Goal: Task Accomplishment & Management: Complete application form

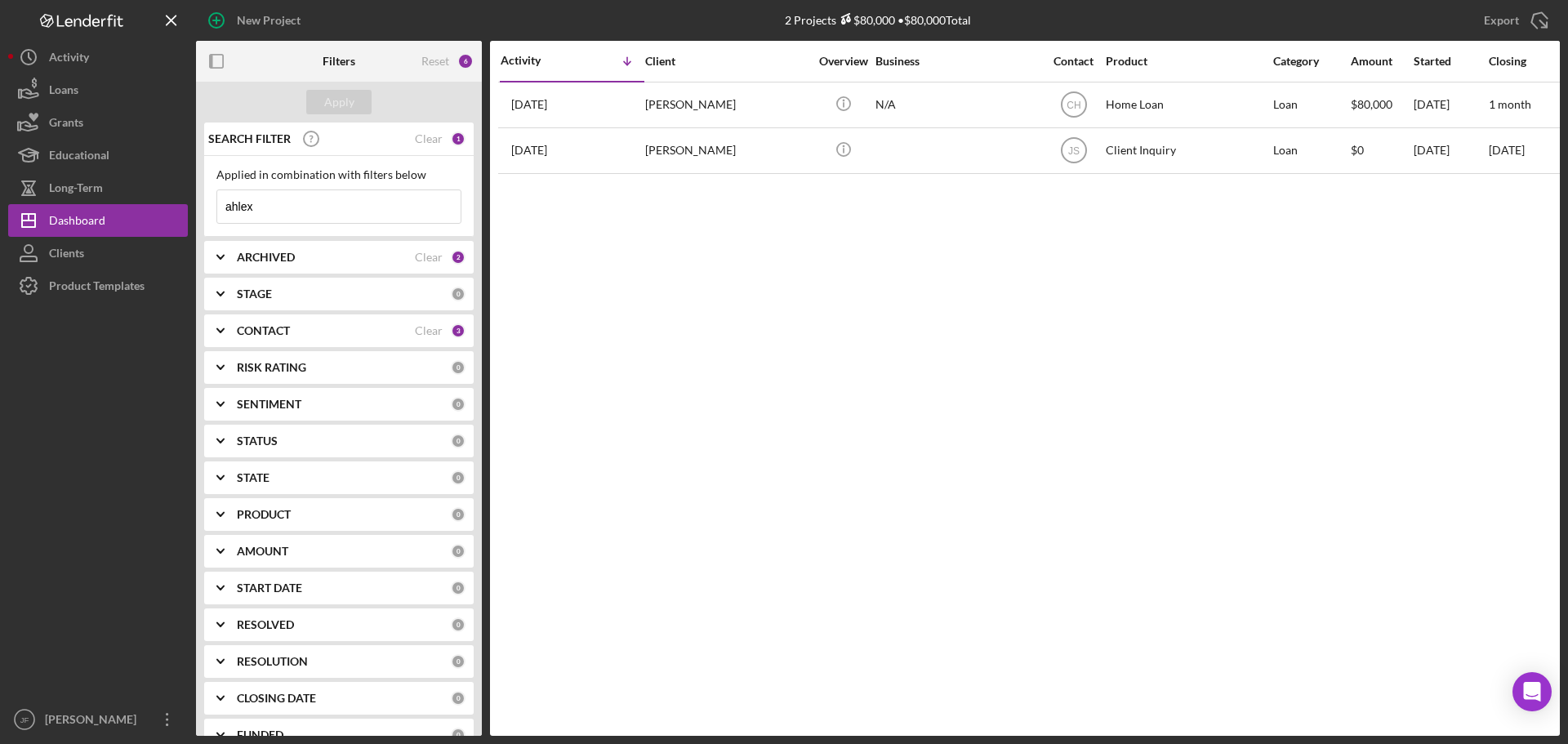
click at [296, 215] on input "ahlex" at bounding box center [338, 207] width 243 height 33
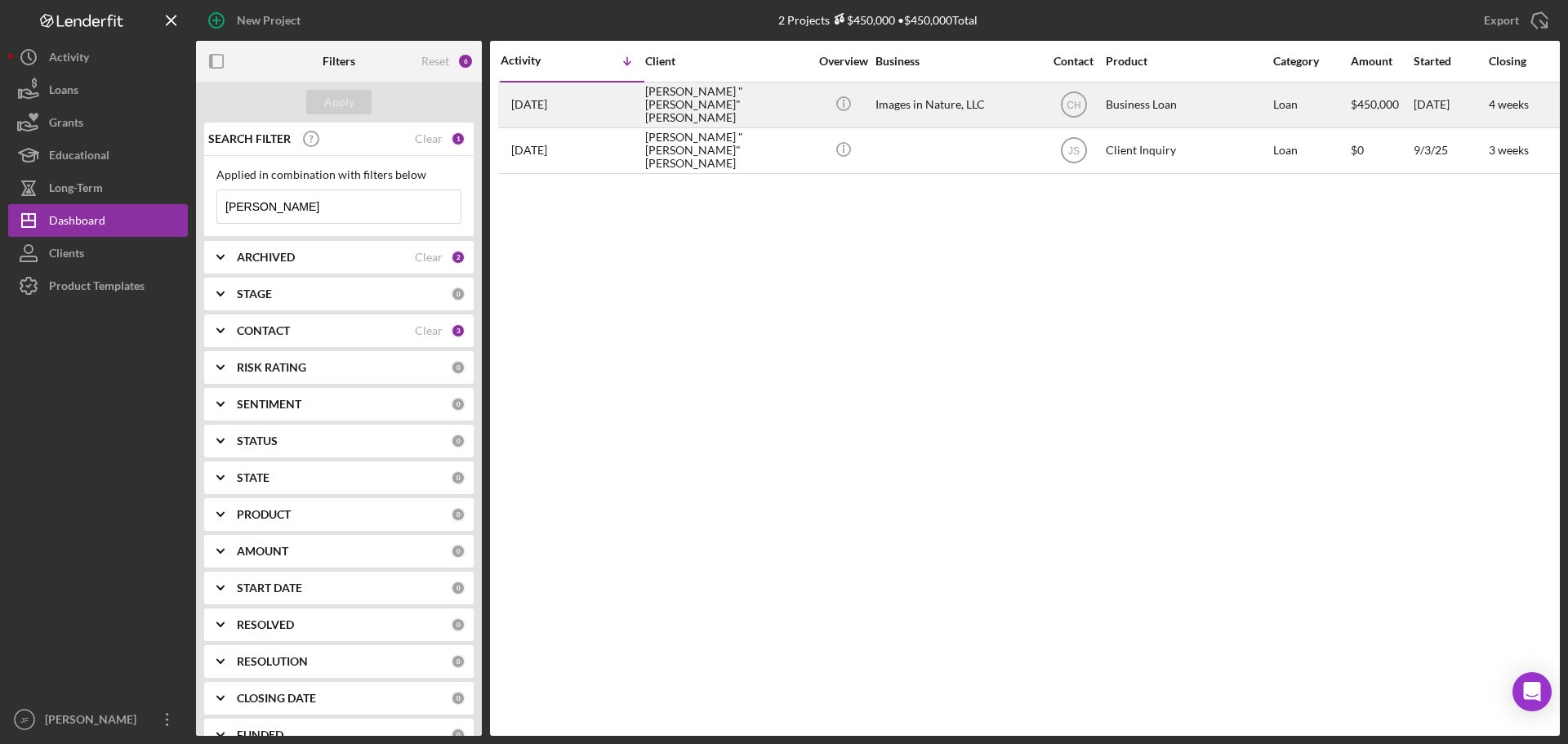
type input "[PERSON_NAME]"
click at [677, 97] on div "[PERSON_NAME] "[PERSON_NAME]" [PERSON_NAME]" at bounding box center [726, 104] width 164 height 43
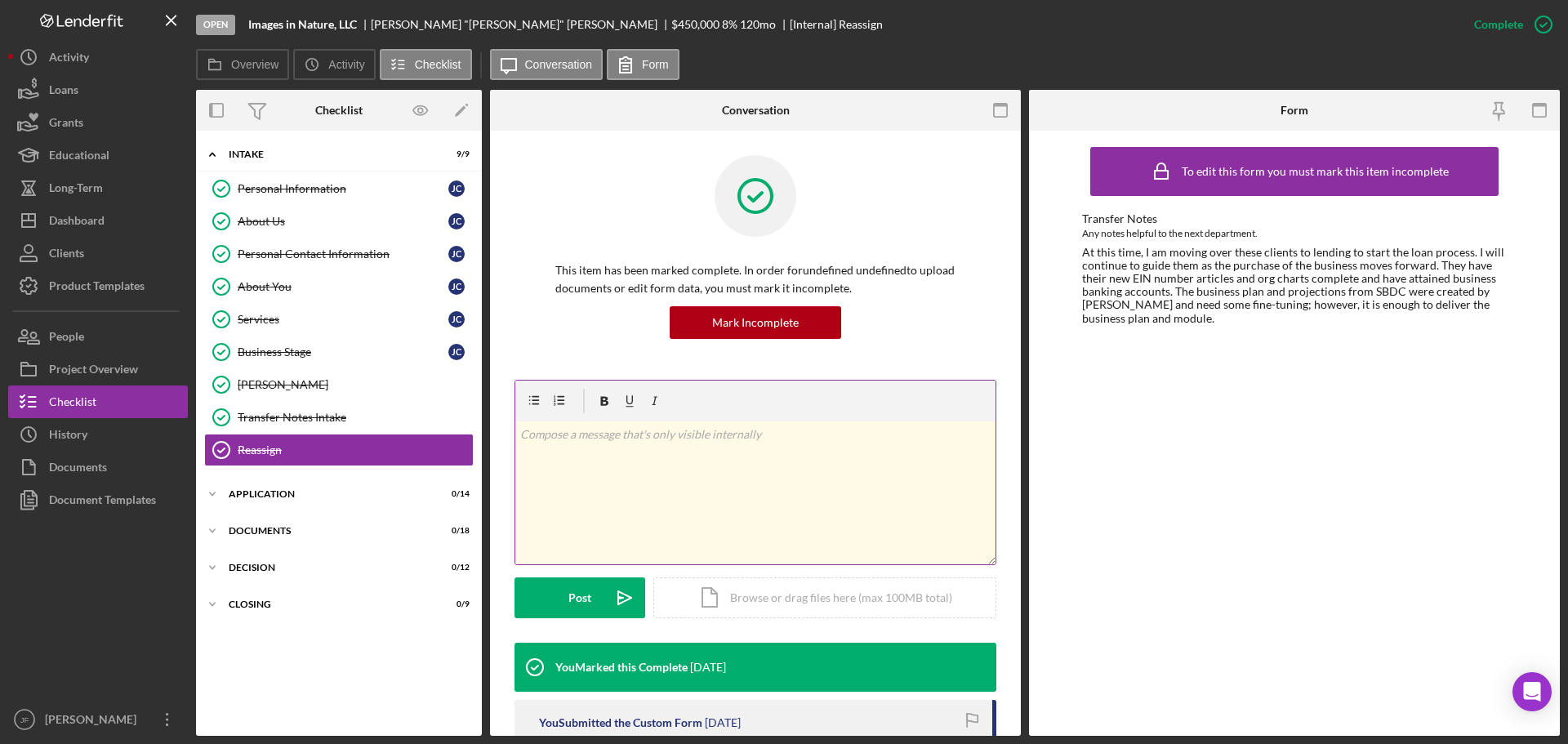
click at [870, 479] on div "v Color teal Color pink Remove color Add row above Add row below Add column bef…" at bounding box center [755, 492] width 481 height 143
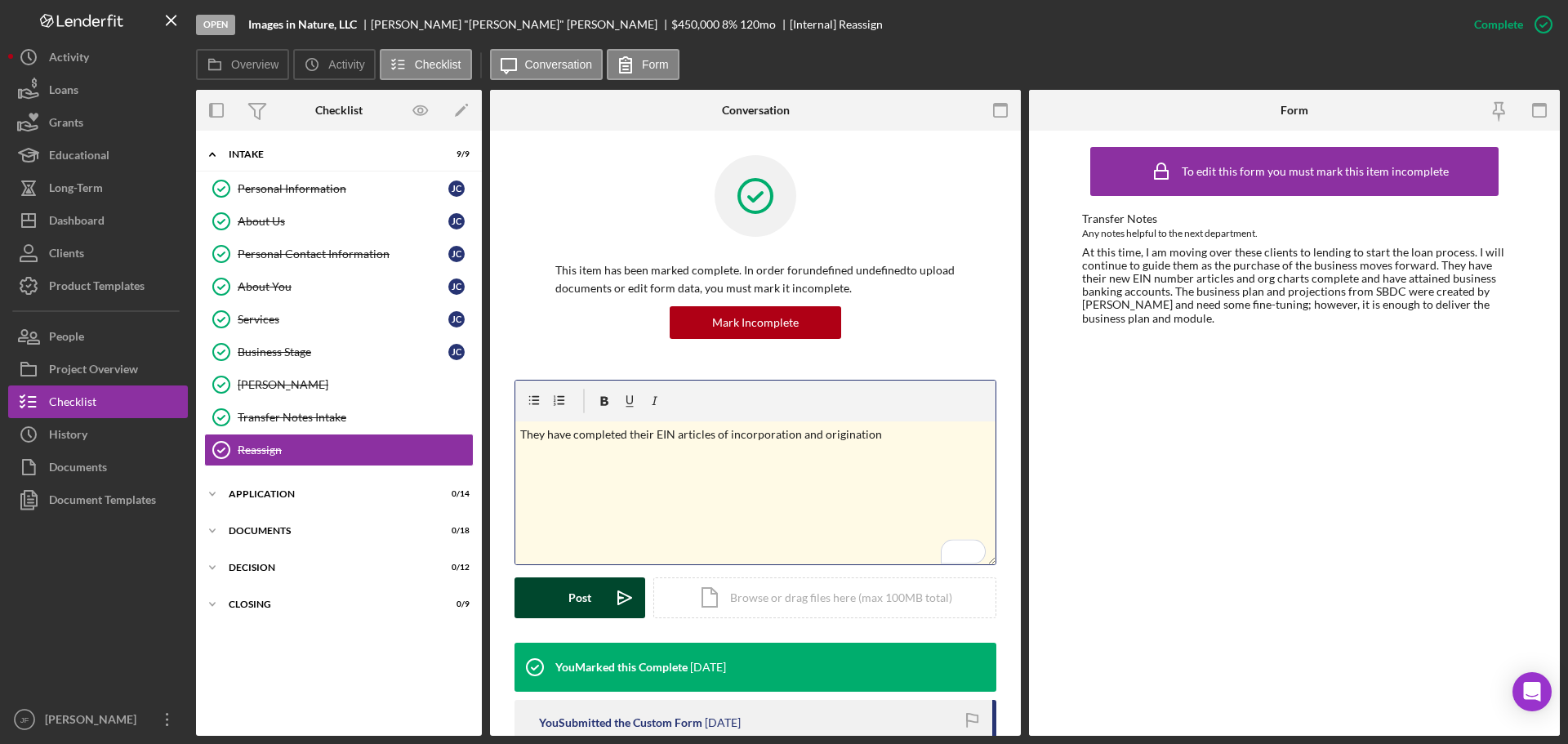
click at [555, 587] on button "Post Icon/icon-invite-send" at bounding box center [580, 597] width 131 height 41
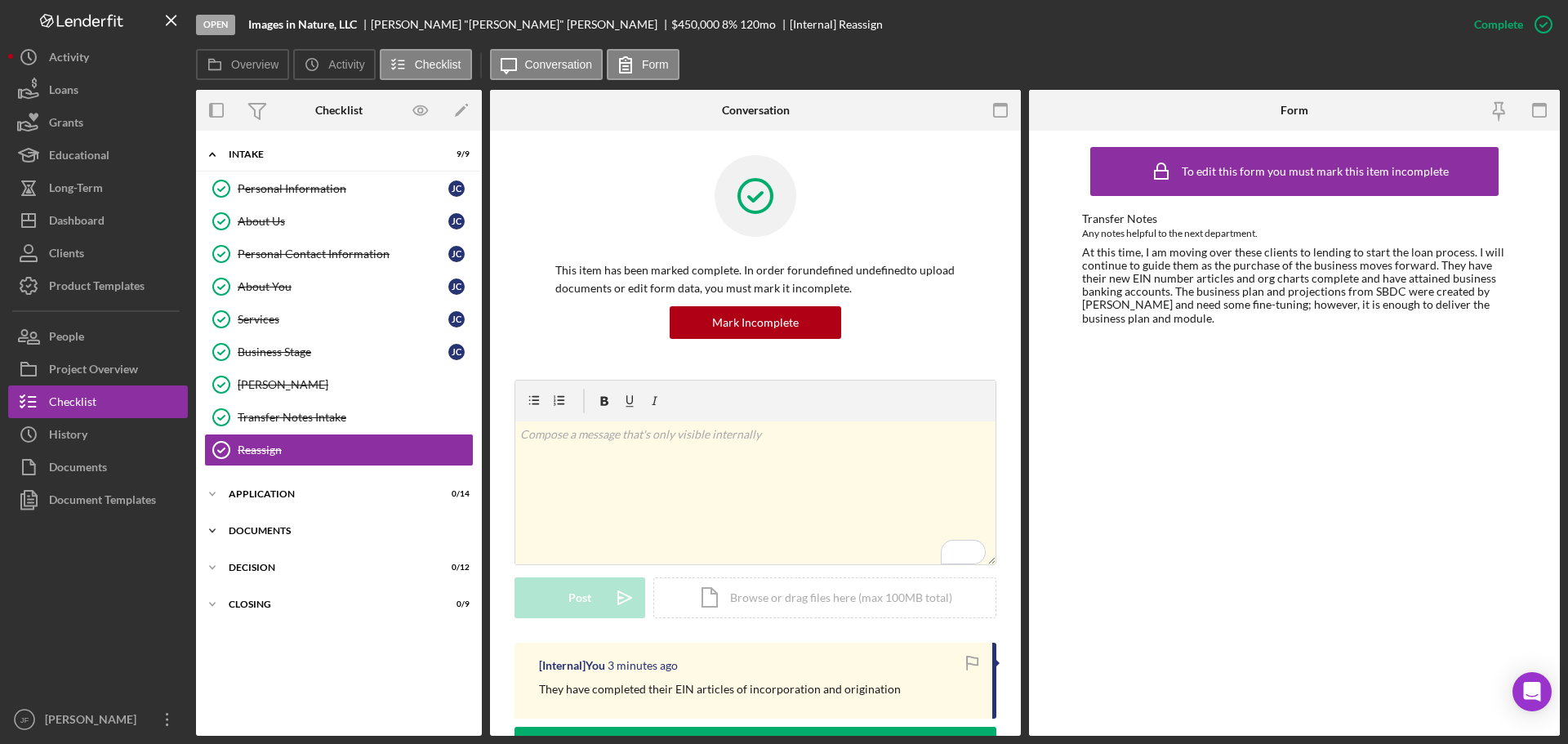
click at [373, 535] on div "Documents" at bounding box center [345, 531] width 233 height 10
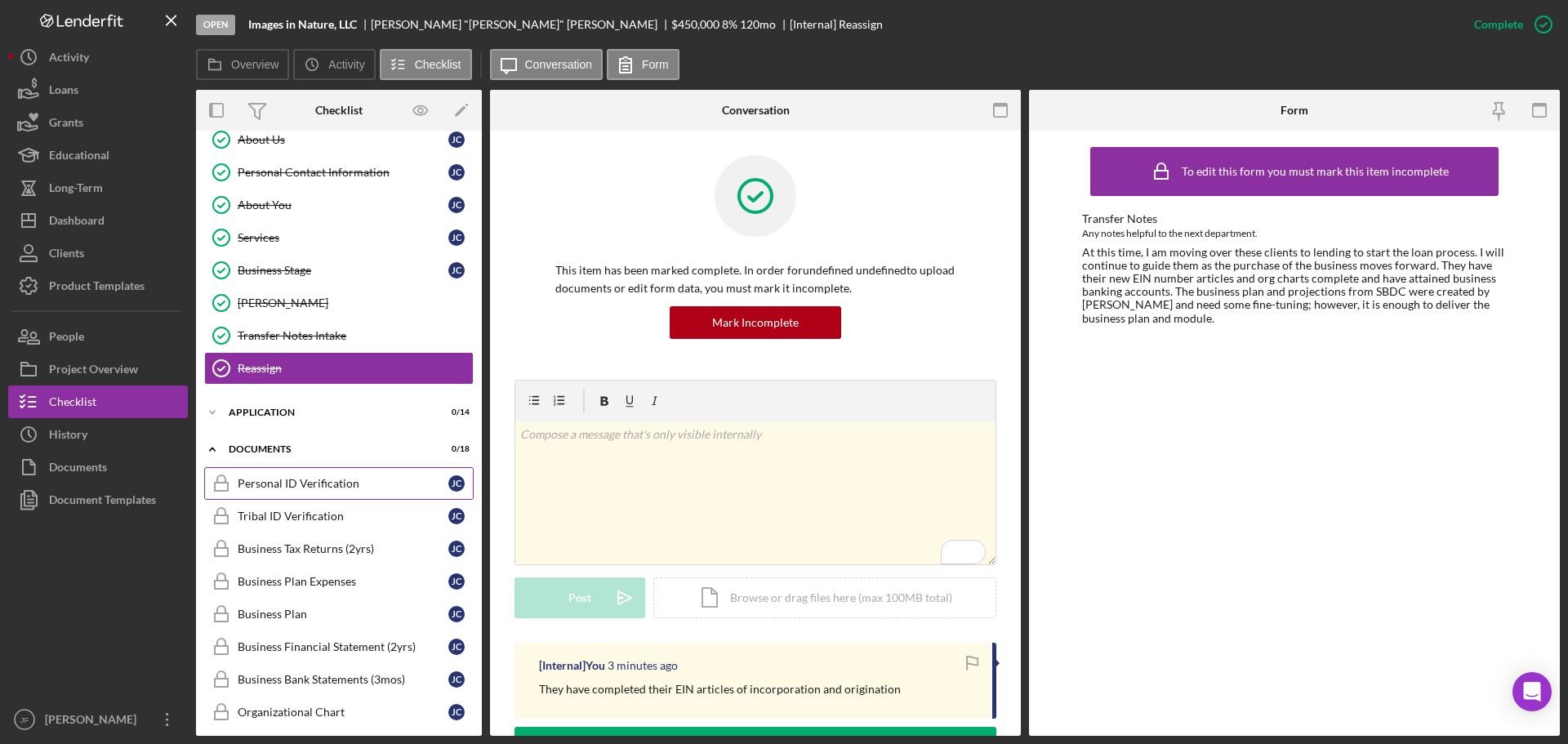
scroll to position [164, 0]
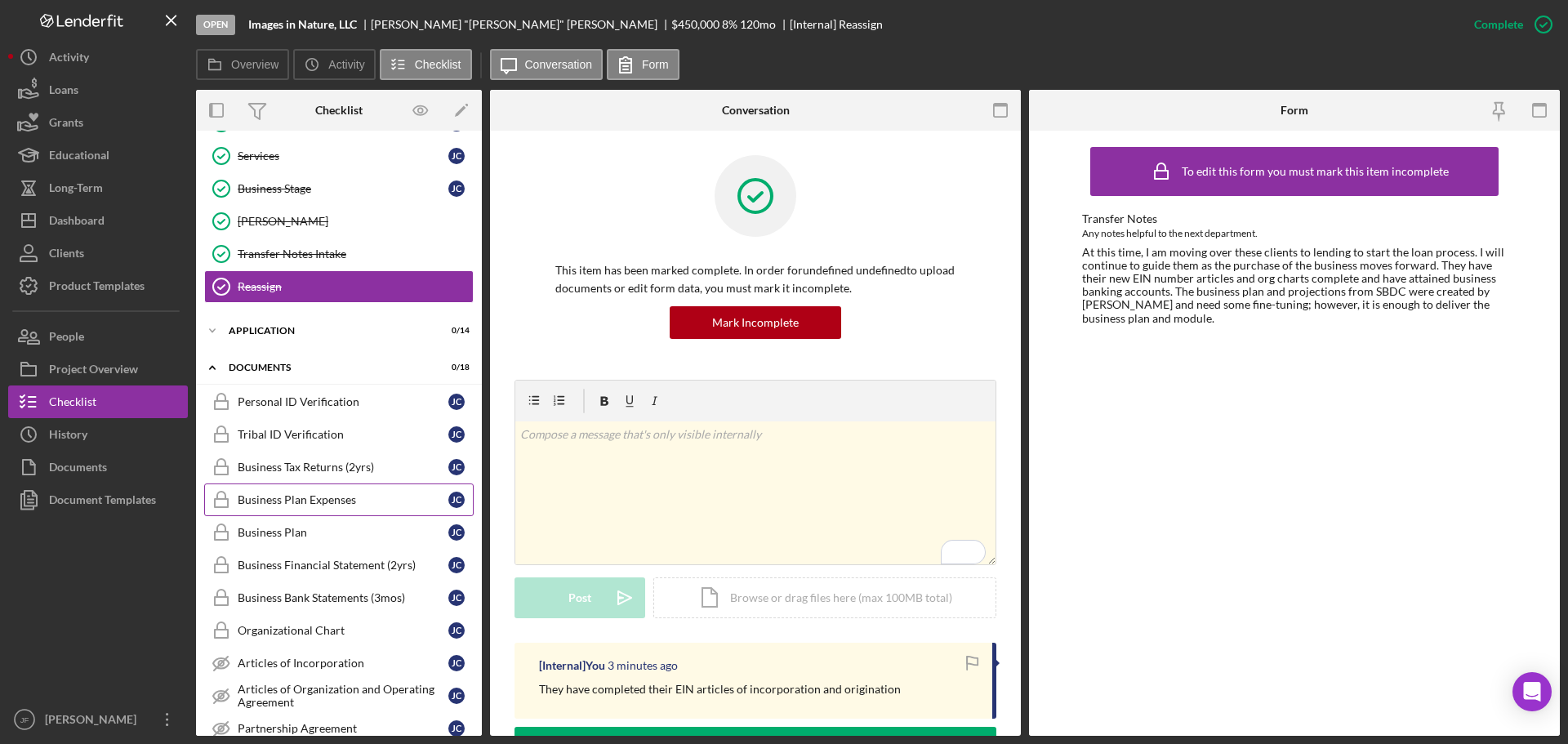
click at [340, 498] on div "Business Plan Expenses" at bounding box center [342, 499] width 211 height 13
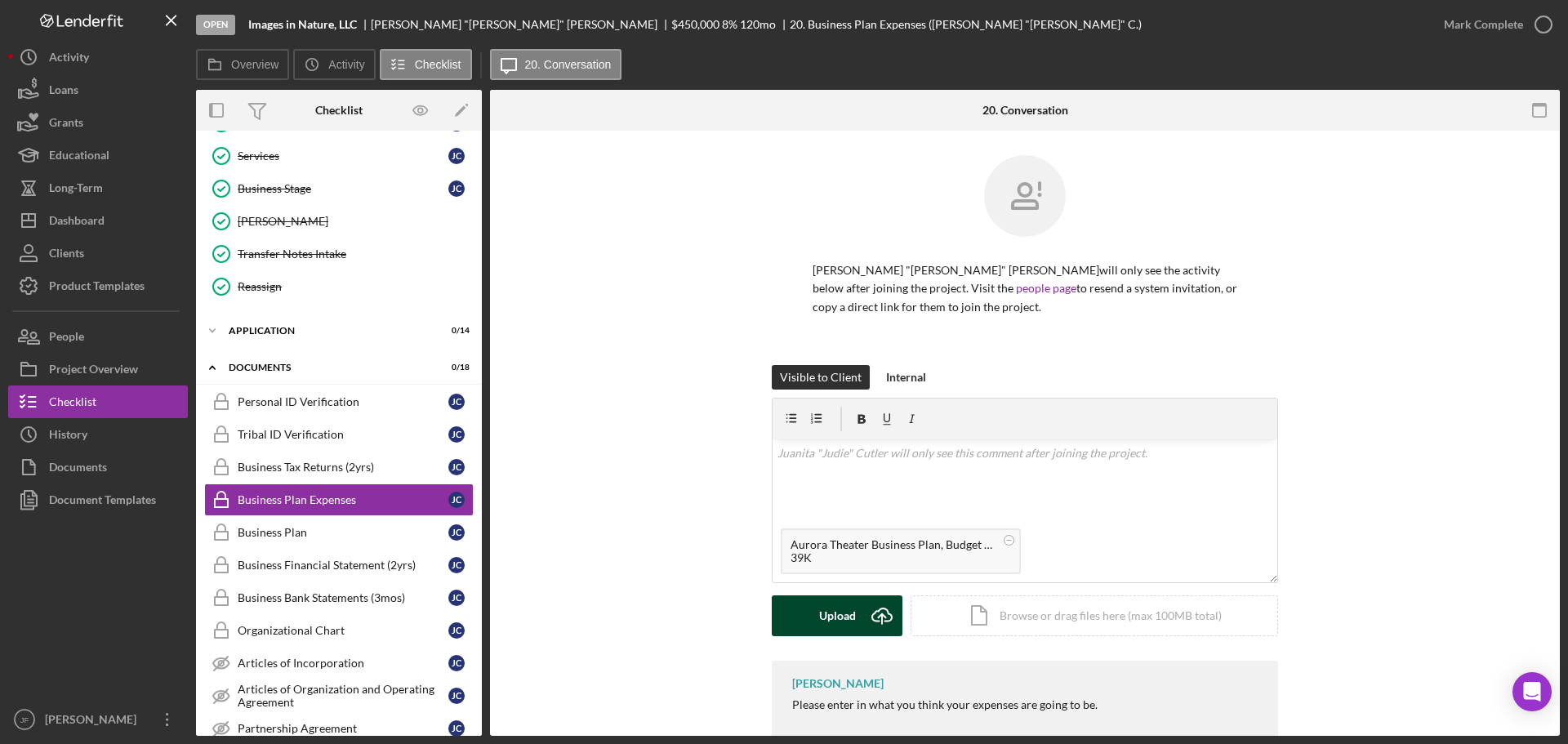
click at [826, 619] on div "Upload" at bounding box center [837, 616] width 36 height 41
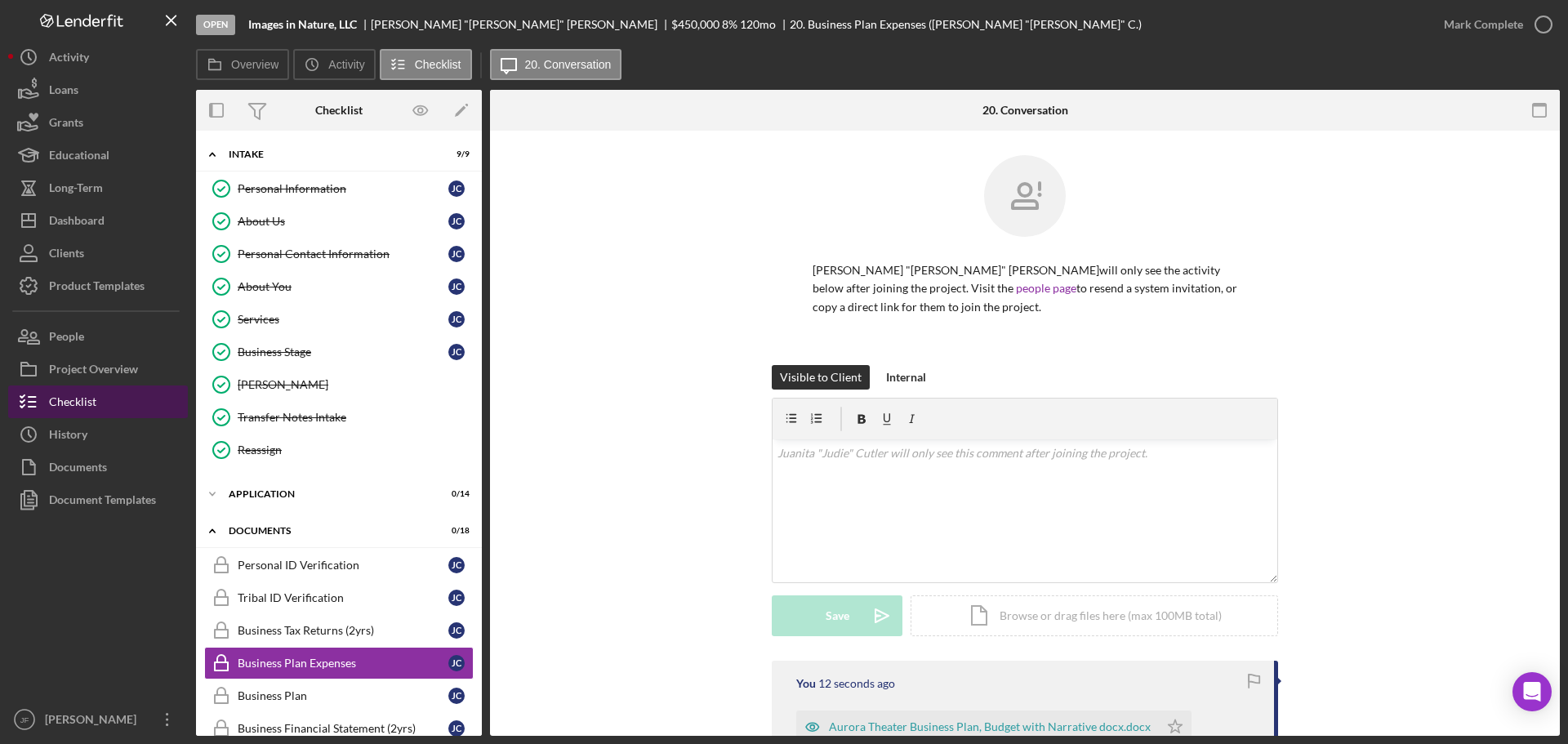
click at [127, 410] on button "Checklist" at bounding box center [98, 402] width 180 height 33
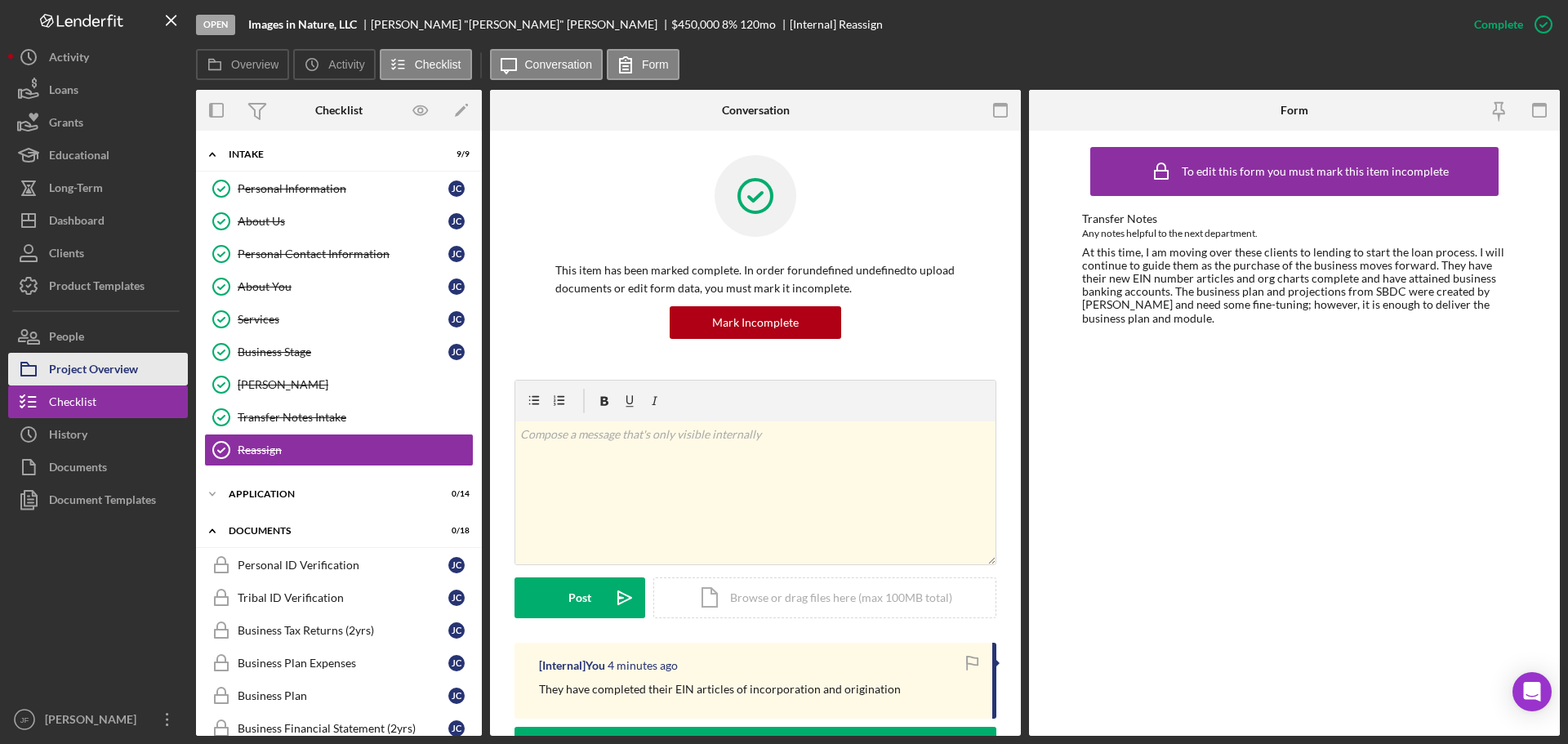
click at [97, 357] on div "Project Overview" at bounding box center [93, 370] width 89 height 36
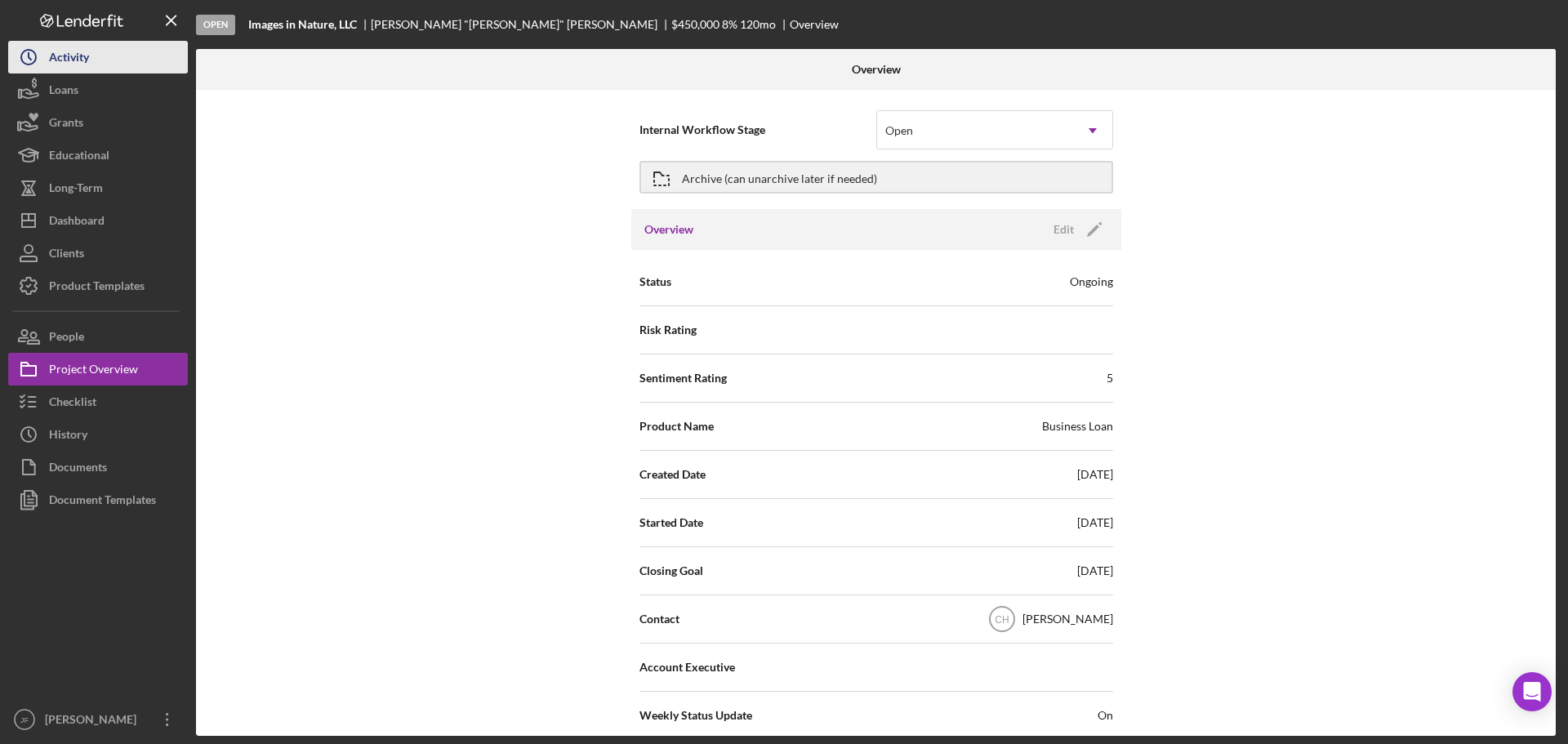
click at [91, 53] on button "Icon/History Activity" at bounding box center [98, 57] width 180 height 33
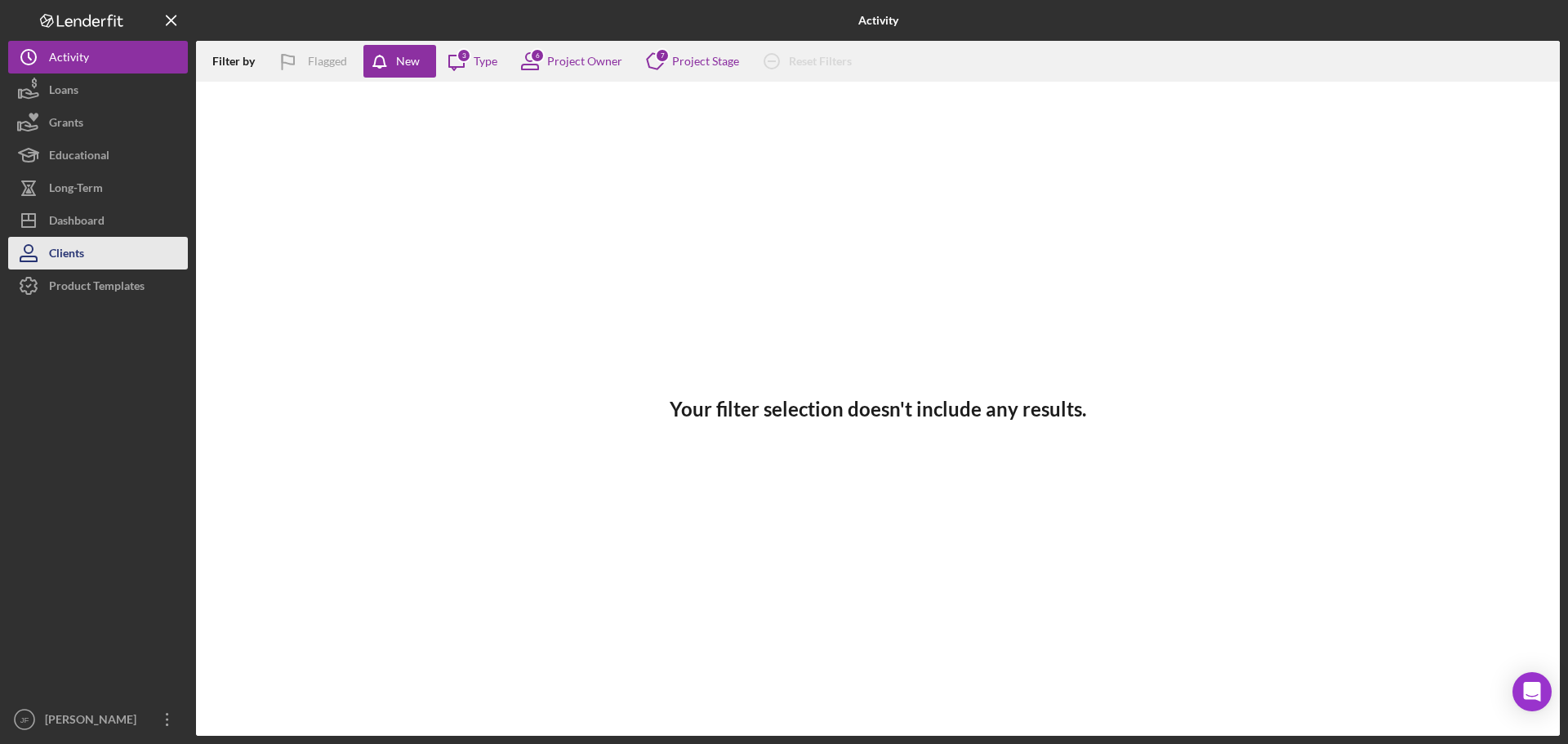
click at [78, 259] on div "Clients" at bounding box center [66, 254] width 35 height 36
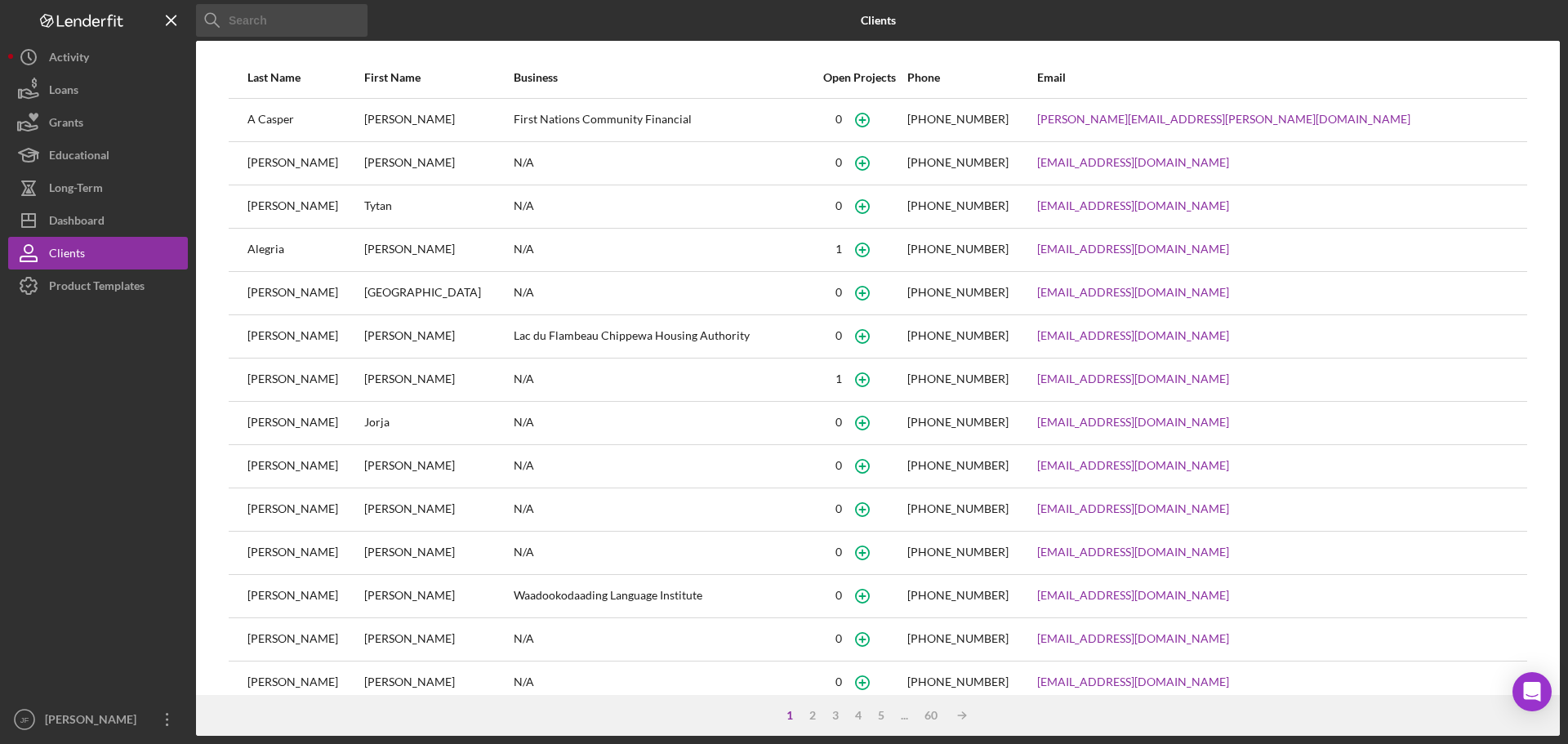
click at [239, 16] on input at bounding box center [281, 20] width 171 height 33
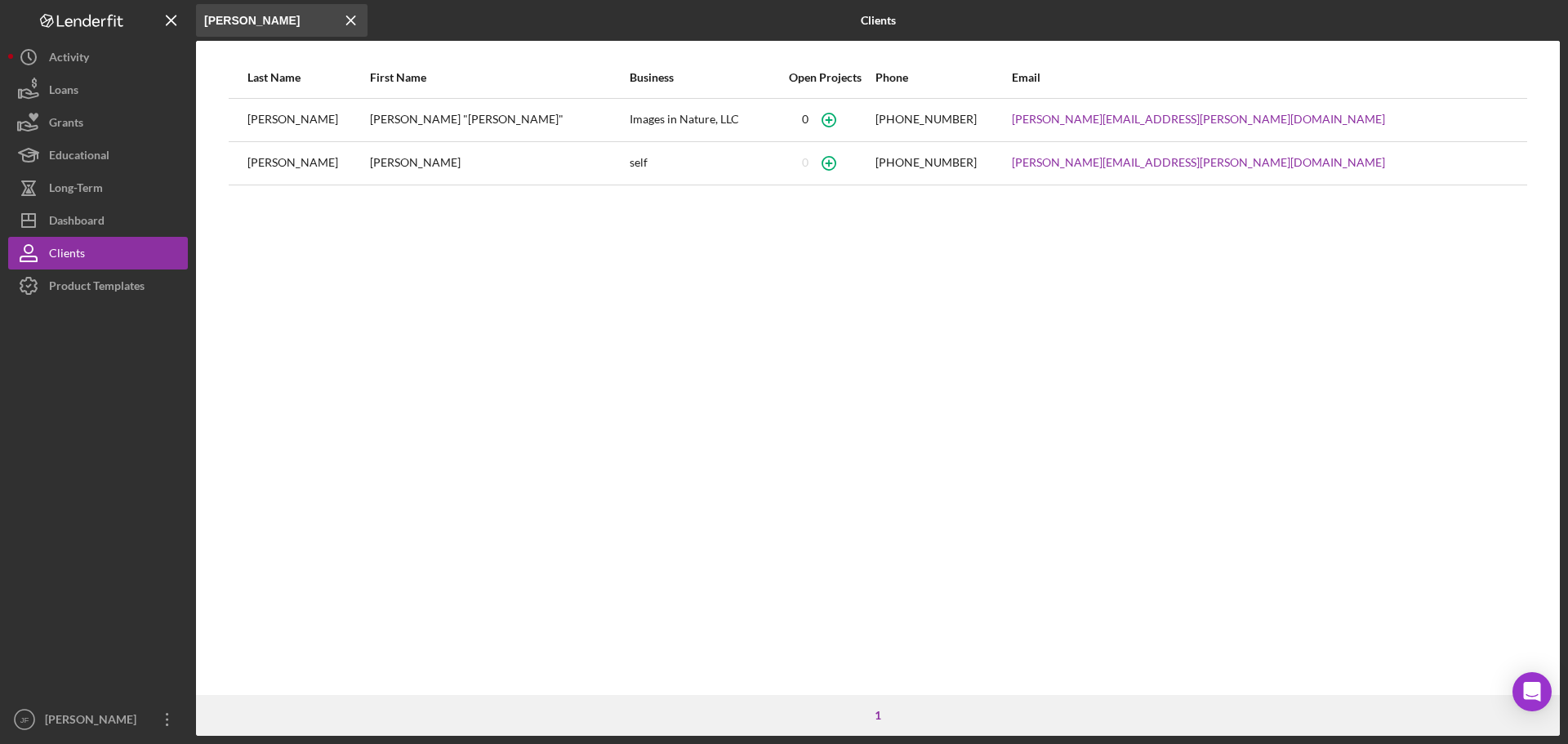
type input "[PERSON_NAME]"
click at [397, 127] on div "[PERSON_NAME] "[PERSON_NAME]"" at bounding box center [499, 120] width 258 height 41
click at [409, 125] on div "[PERSON_NAME] "[PERSON_NAME]"" at bounding box center [499, 120] width 258 height 41
click at [98, 214] on div "Dashboard" at bounding box center [77, 222] width 56 height 36
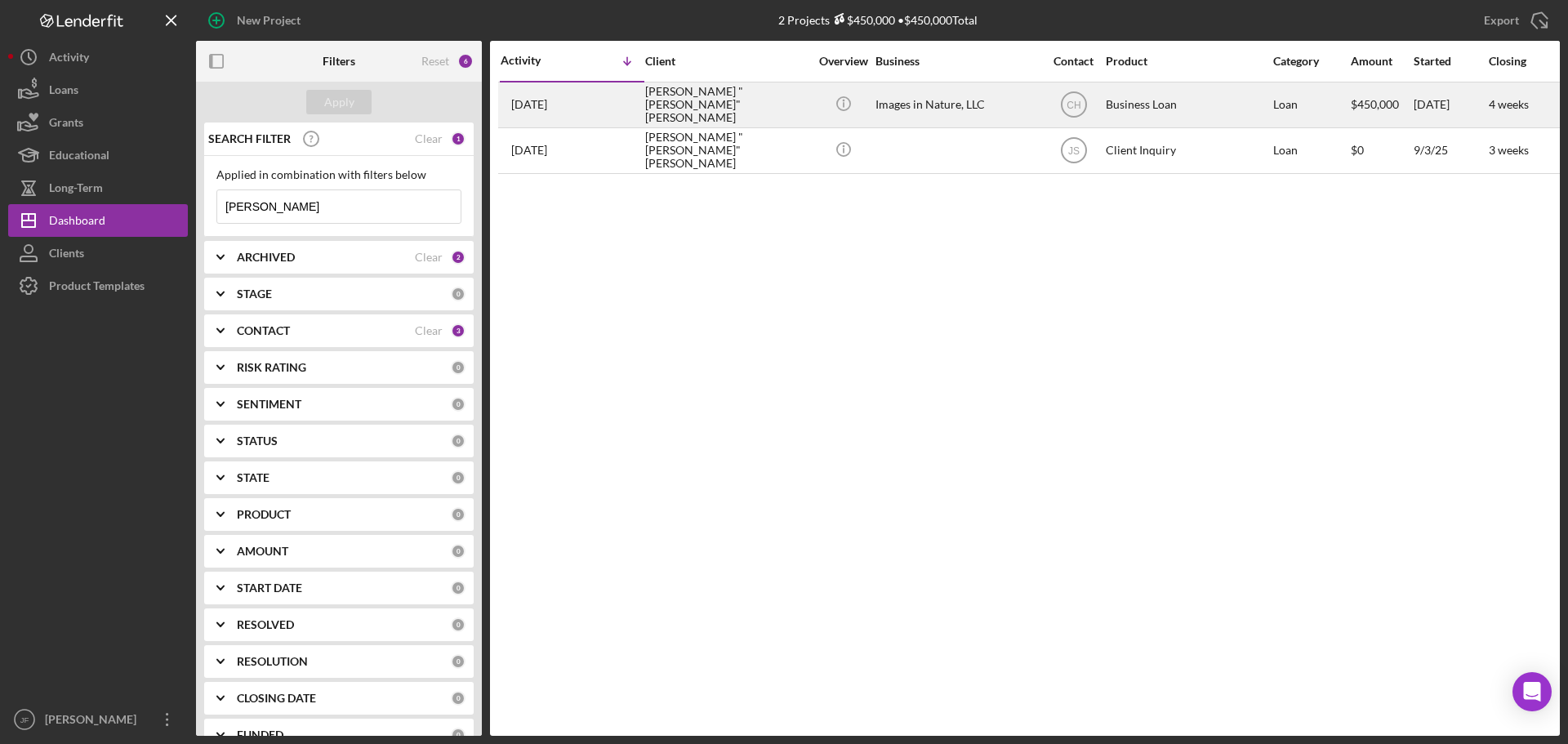
click at [670, 103] on div "[PERSON_NAME] "[PERSON_NAME]" [PERSON_NAME]" at bounding box center [726, 104] width 164 height 43
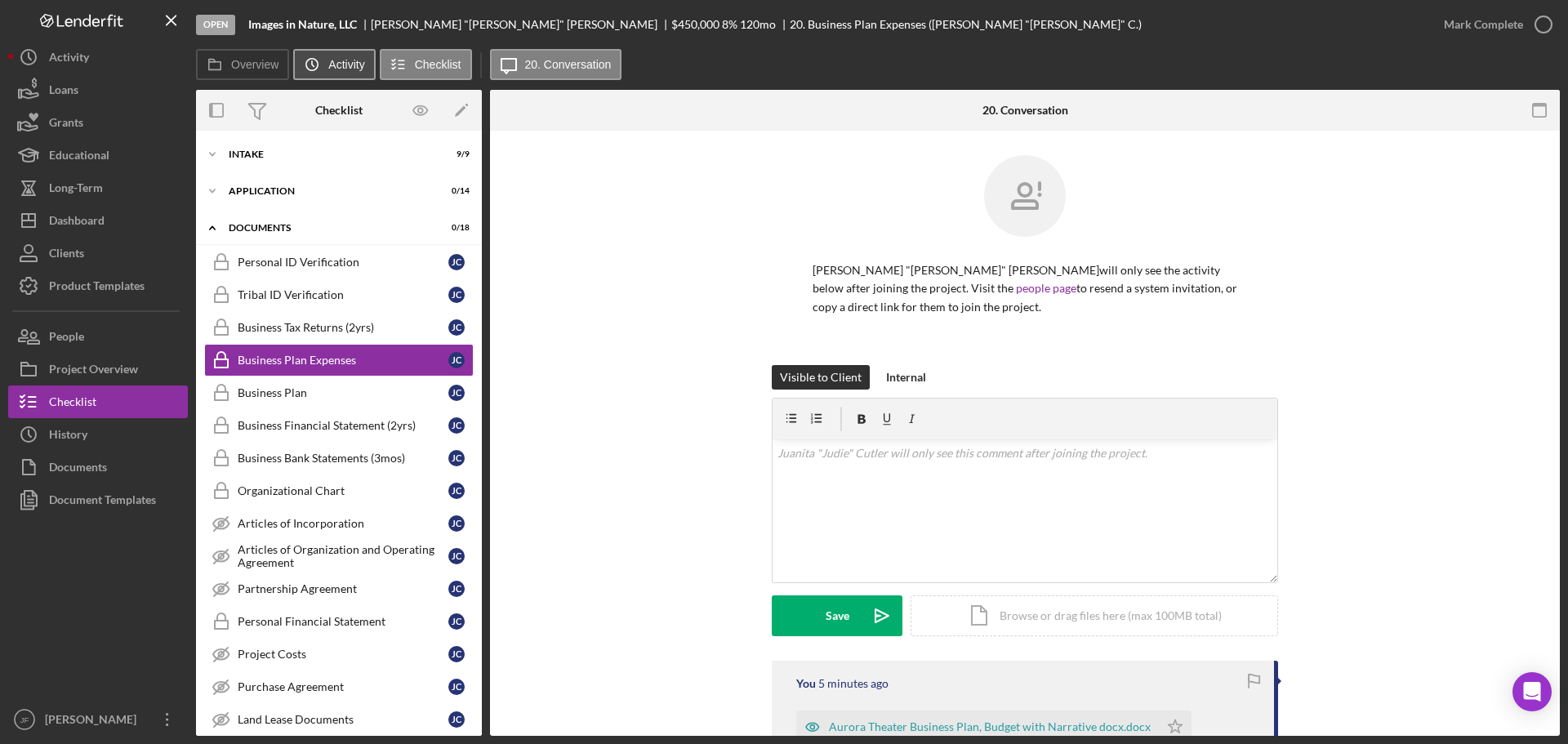
click at [336, 64] on label "Activity" at bounding box center [346, 64] width 36 height 13
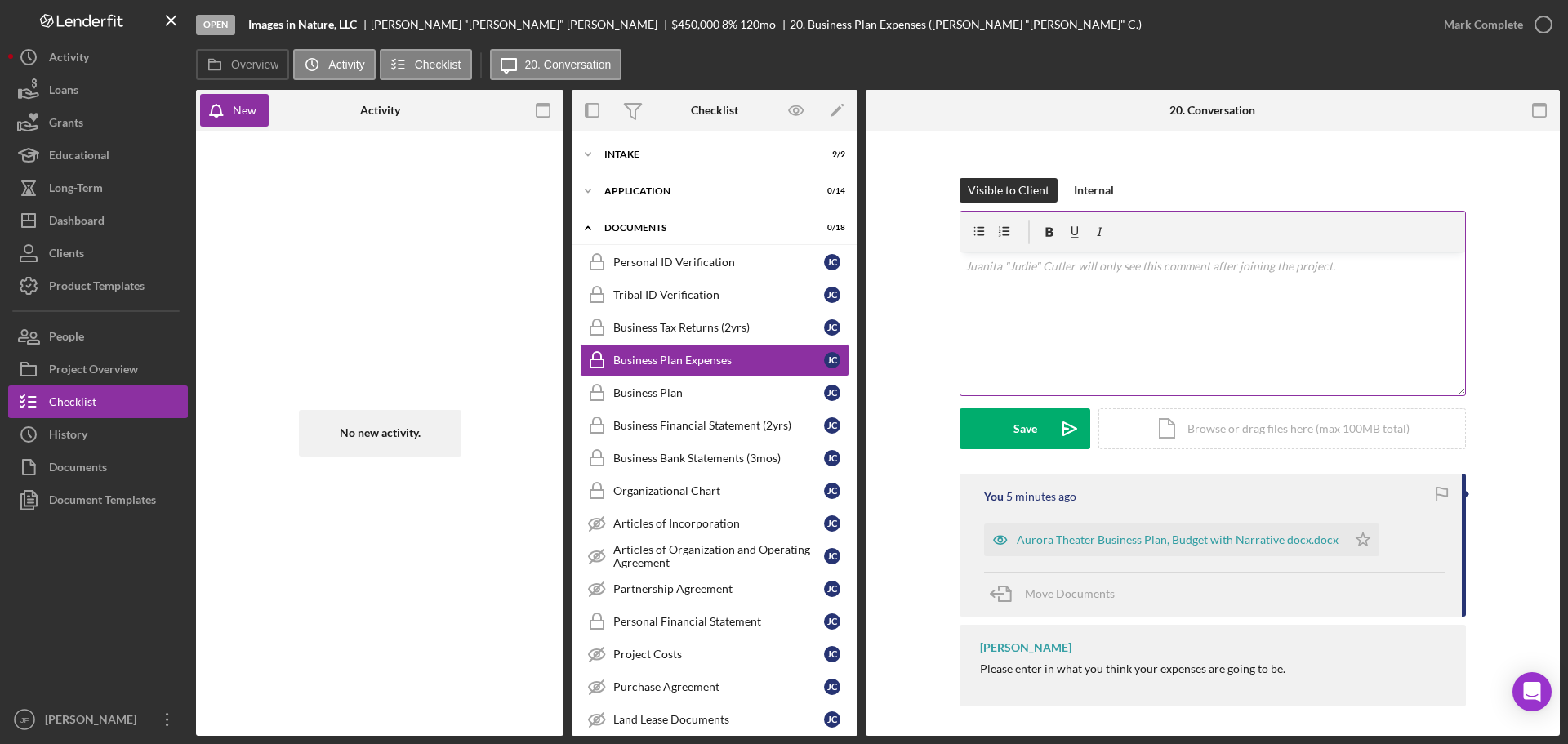
scroll to position [191, 0]
click at [353, 67] on label "Activity" at bounding box center [346, 64] width 36 height 13
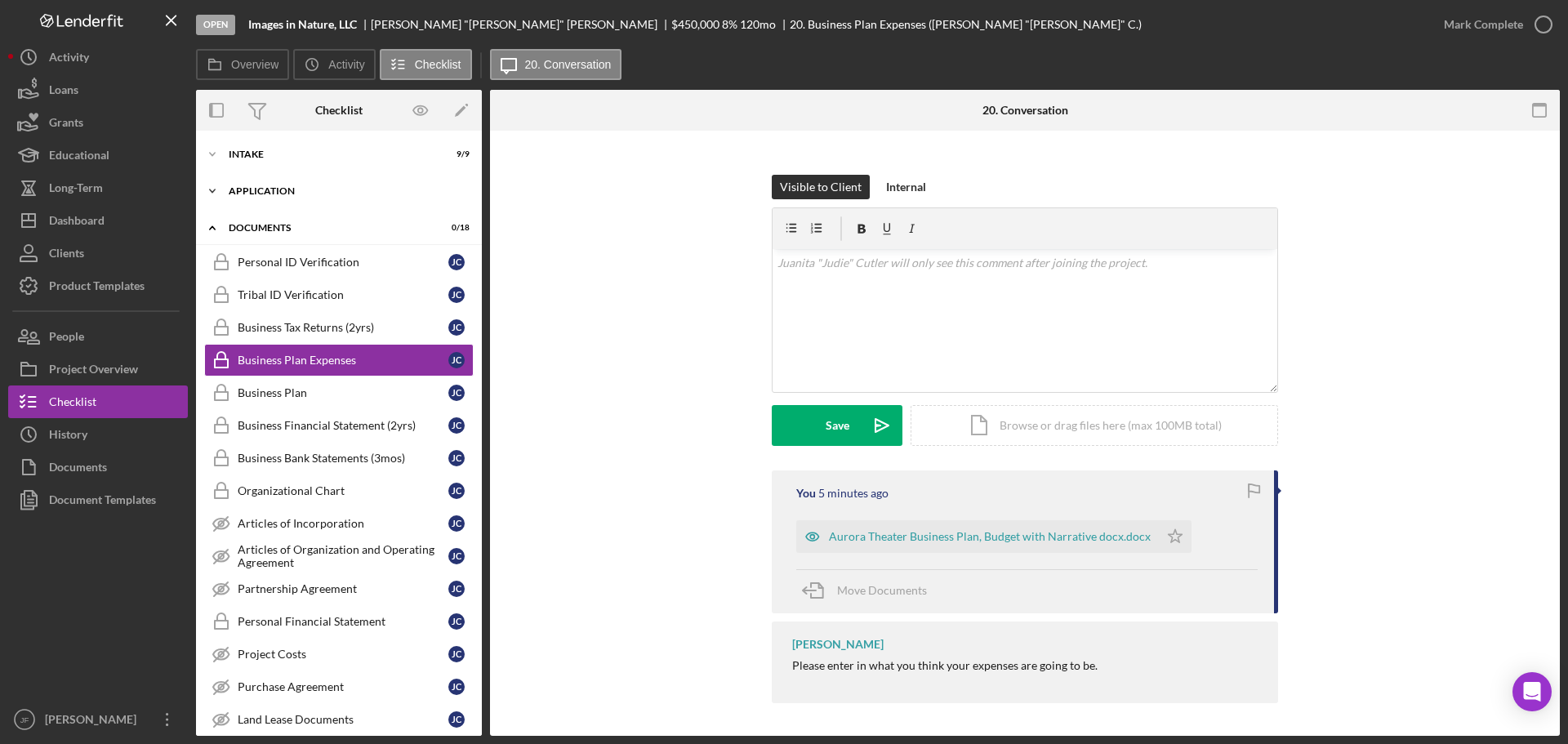
click at [313, 192] on div "Application" at bounding box center [345, 192] width 233 height 10
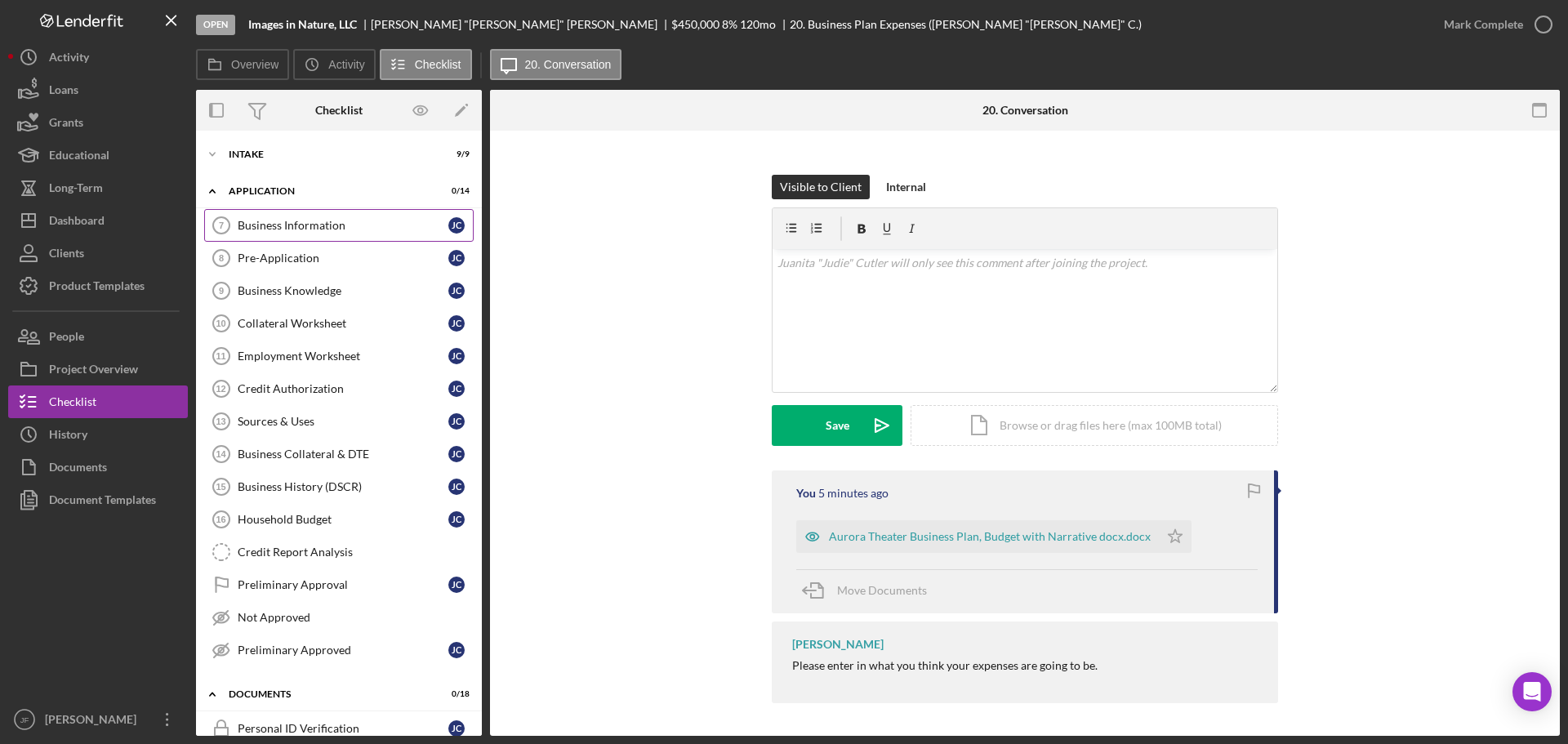
click at [277, 220] on div "Business Information" at bounding box center [342, 225] width 211 height 13
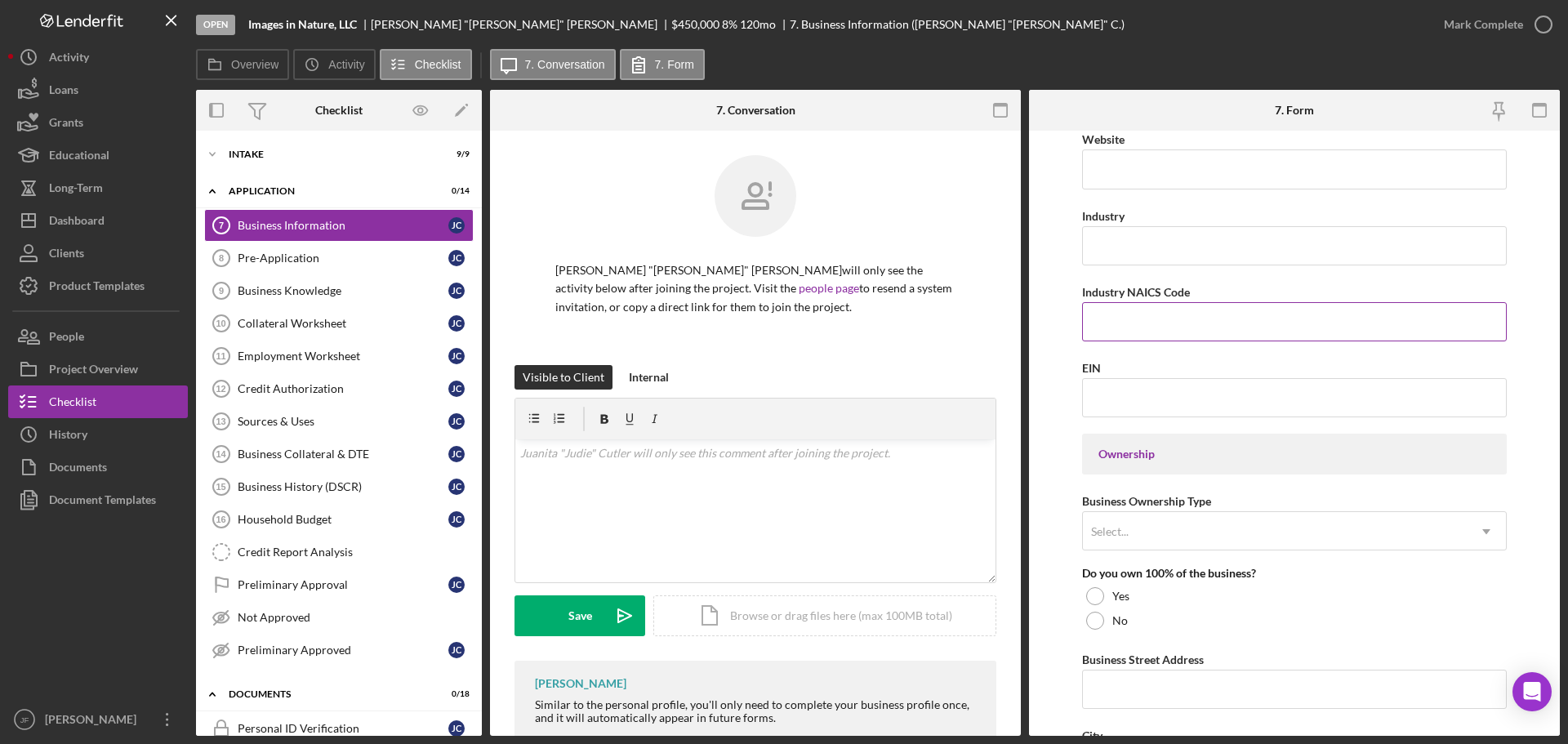
scroll to position [653, 0]
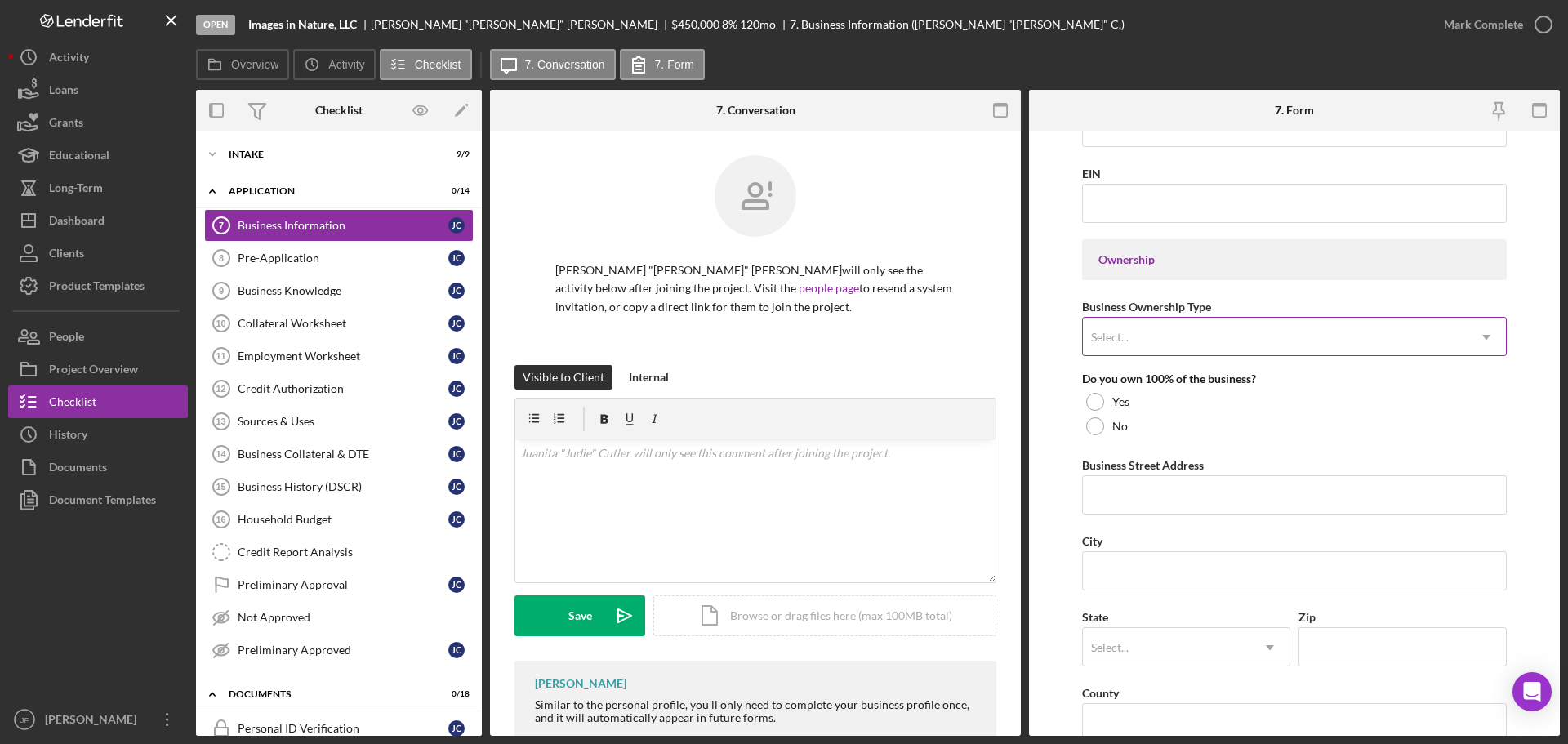
click at [1359, 340] on div "Select..." at bounding box center [1275, 337] width 384 height 37
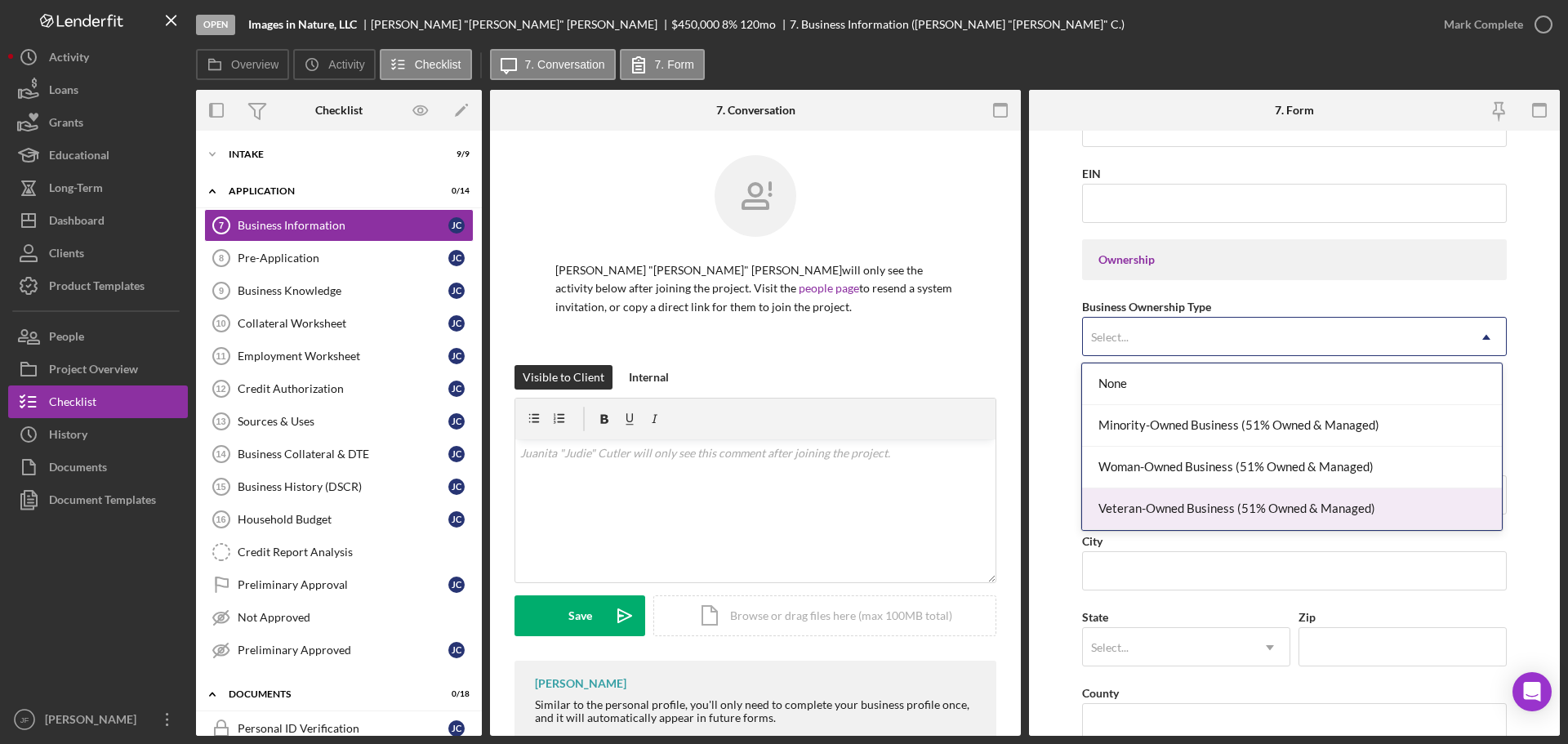
click at [1060, 477] on form "Business Name Images in Nature, LLC DBA Business Start Date Legal Structure Sel…" at bounding box center [1294, 433] width 531 height 605
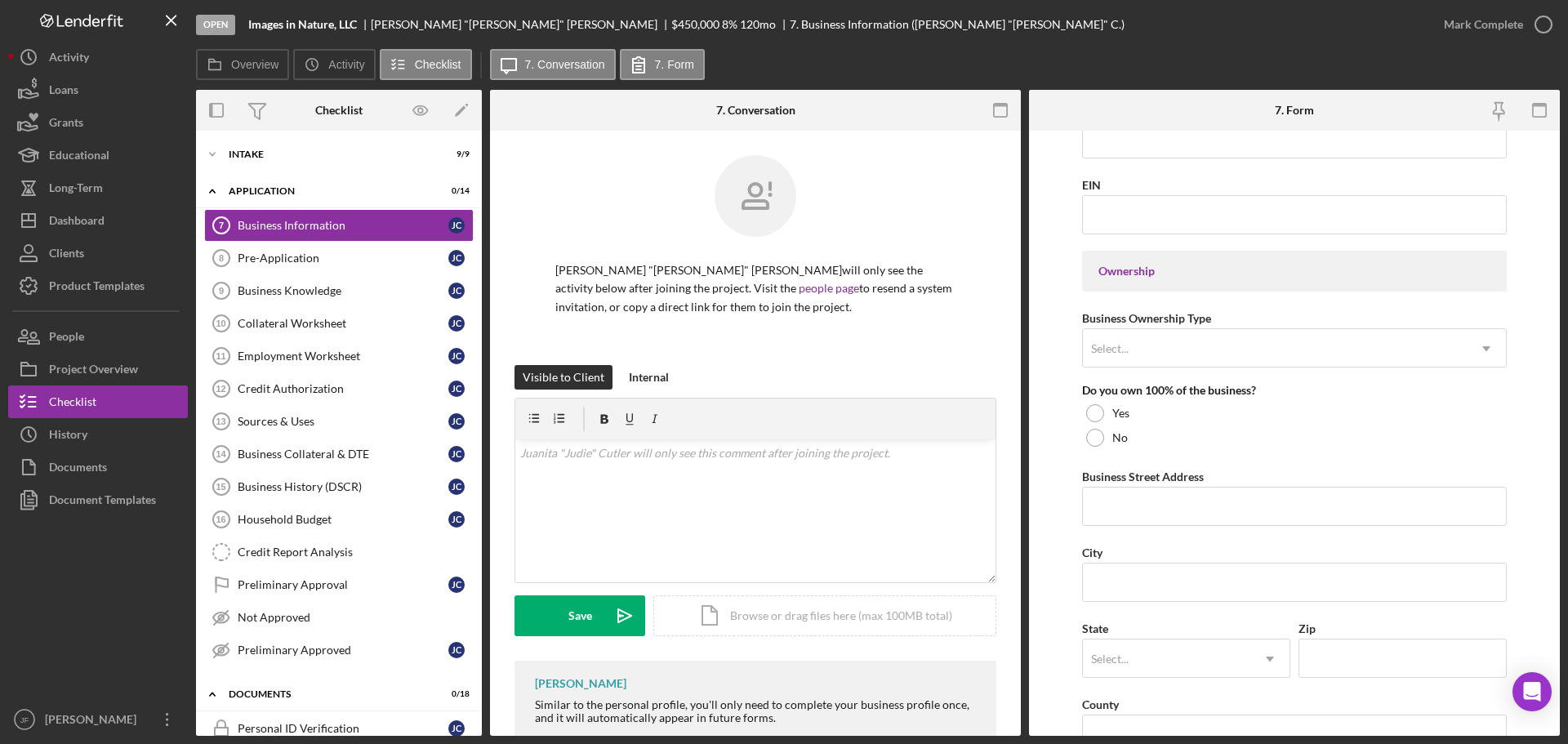
scroll to position [636, 0]
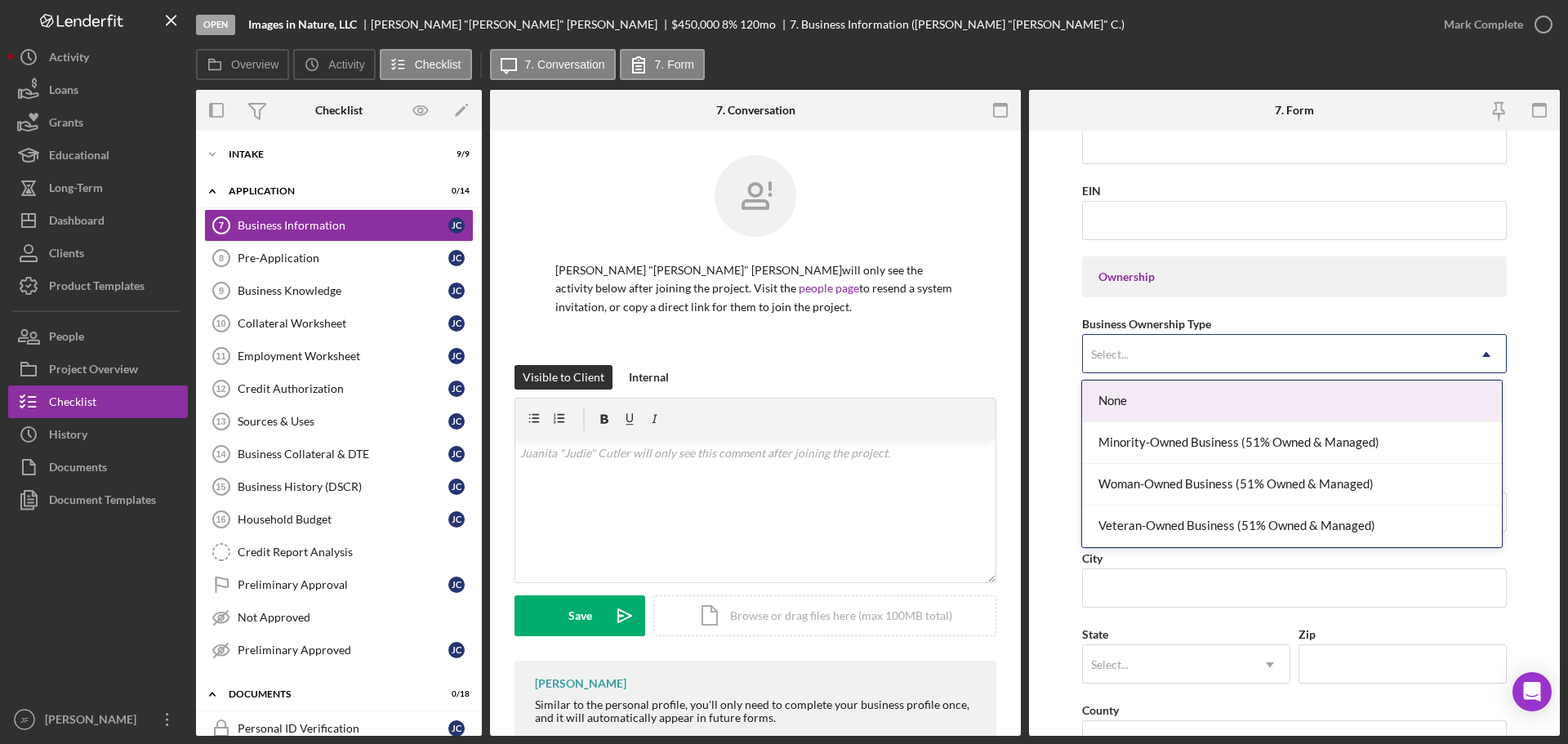
click at [1174, 362] on div "Select..." at bounding box center [1275, 354] width 384 height 37
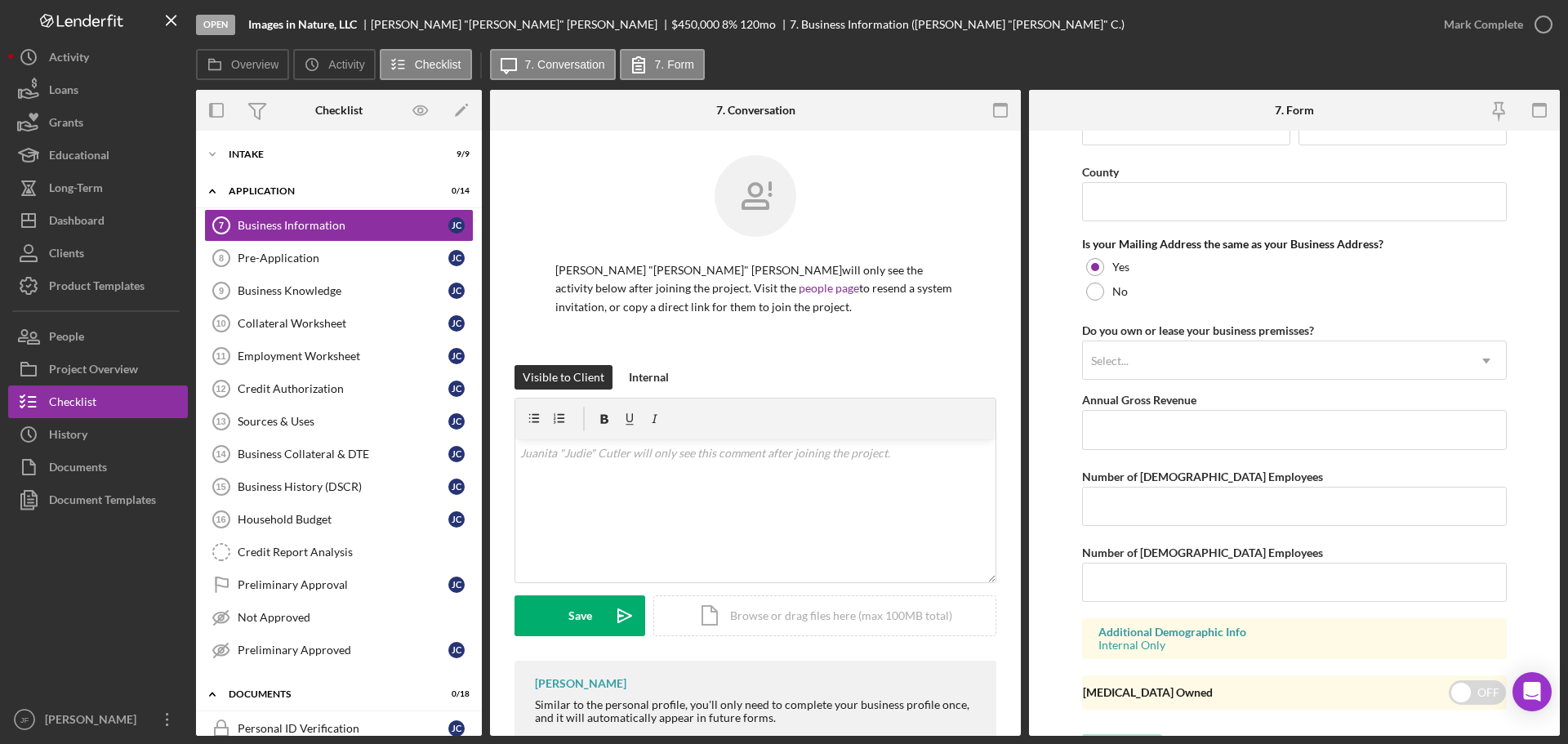
scroll to position [1208, 0]
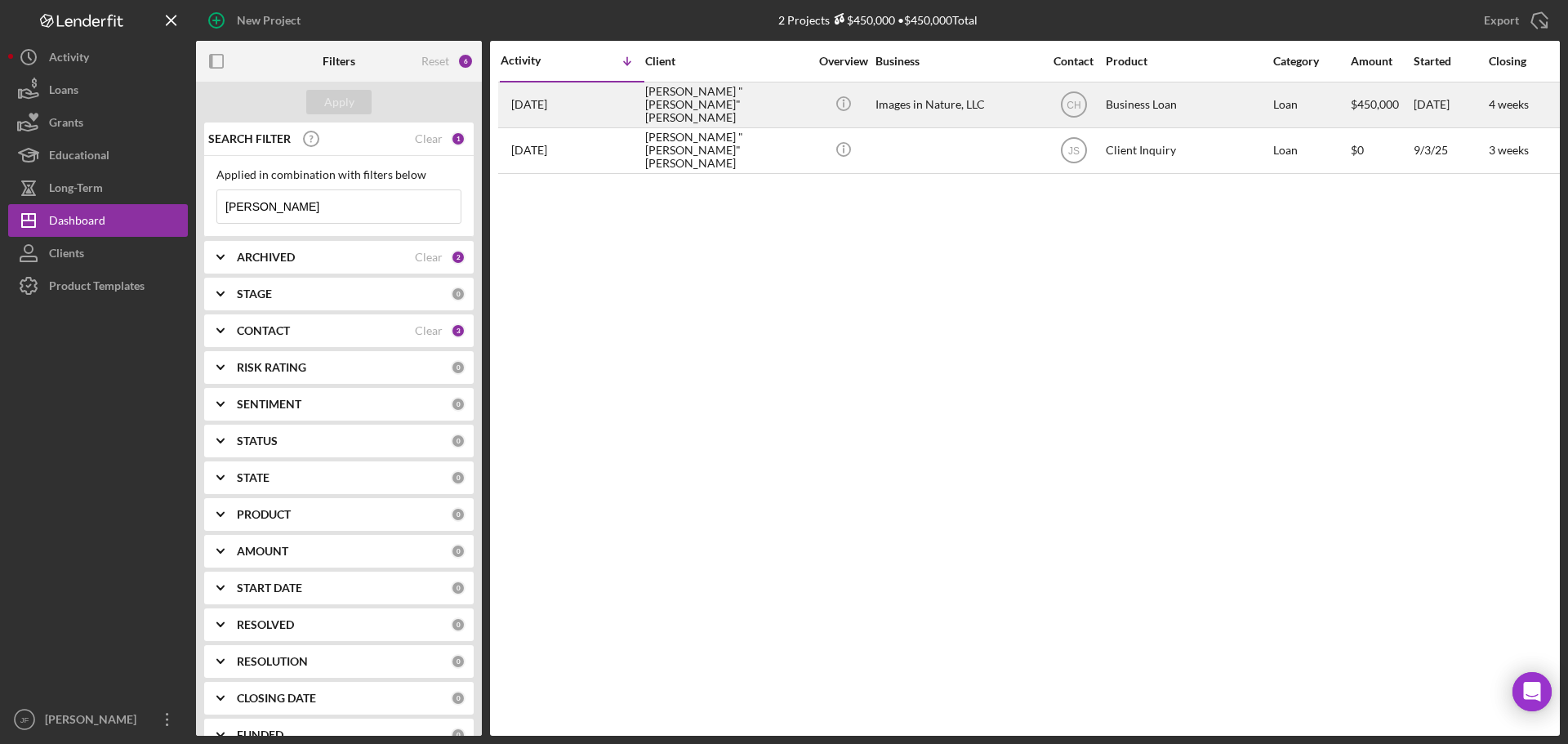
click at [909, 102] on div "Images in Nature, LLC" at bounding box center [957, 104] width 164 height 43
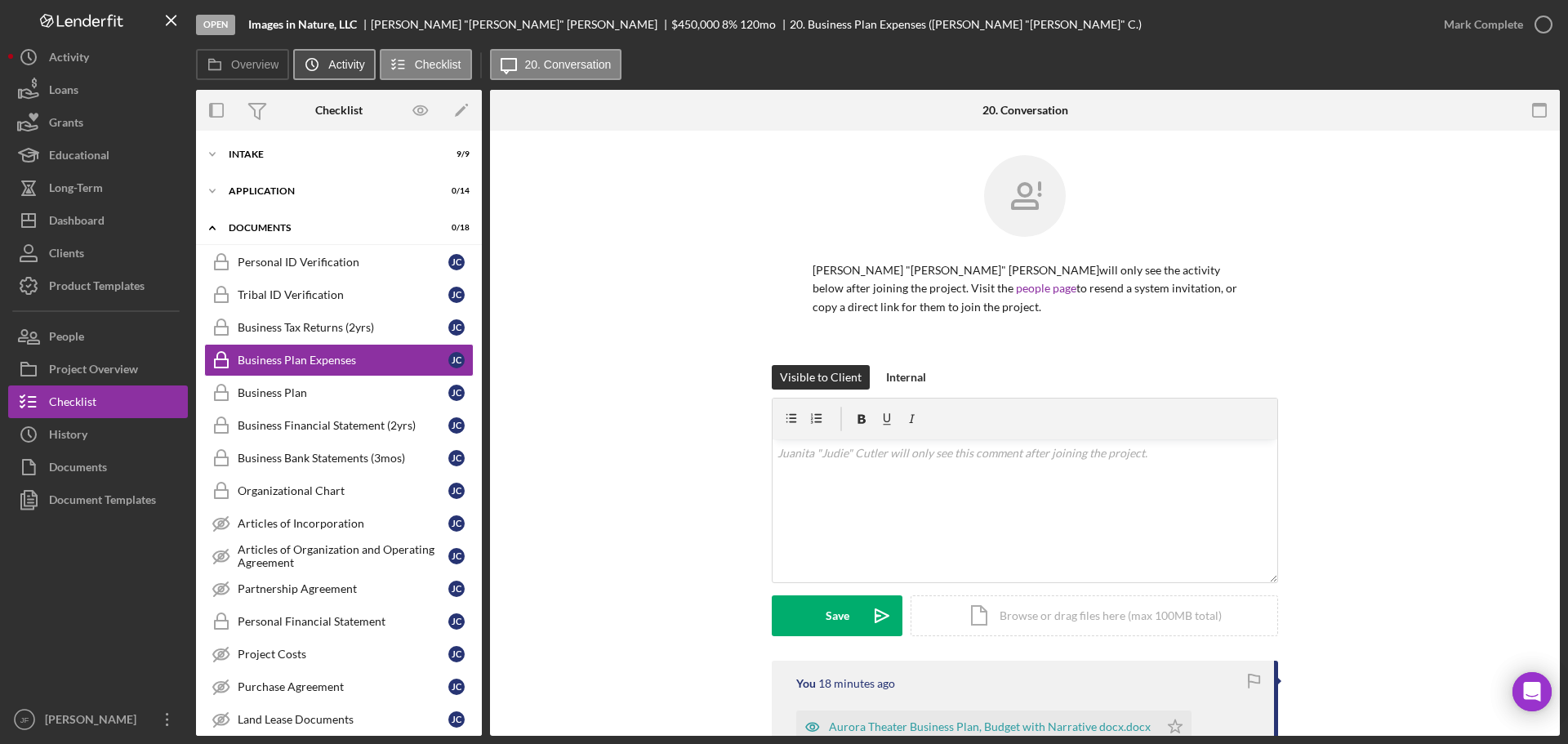
click at [333, 68] on label "Activity" at bounding box center [346, 64] width 36 height 13
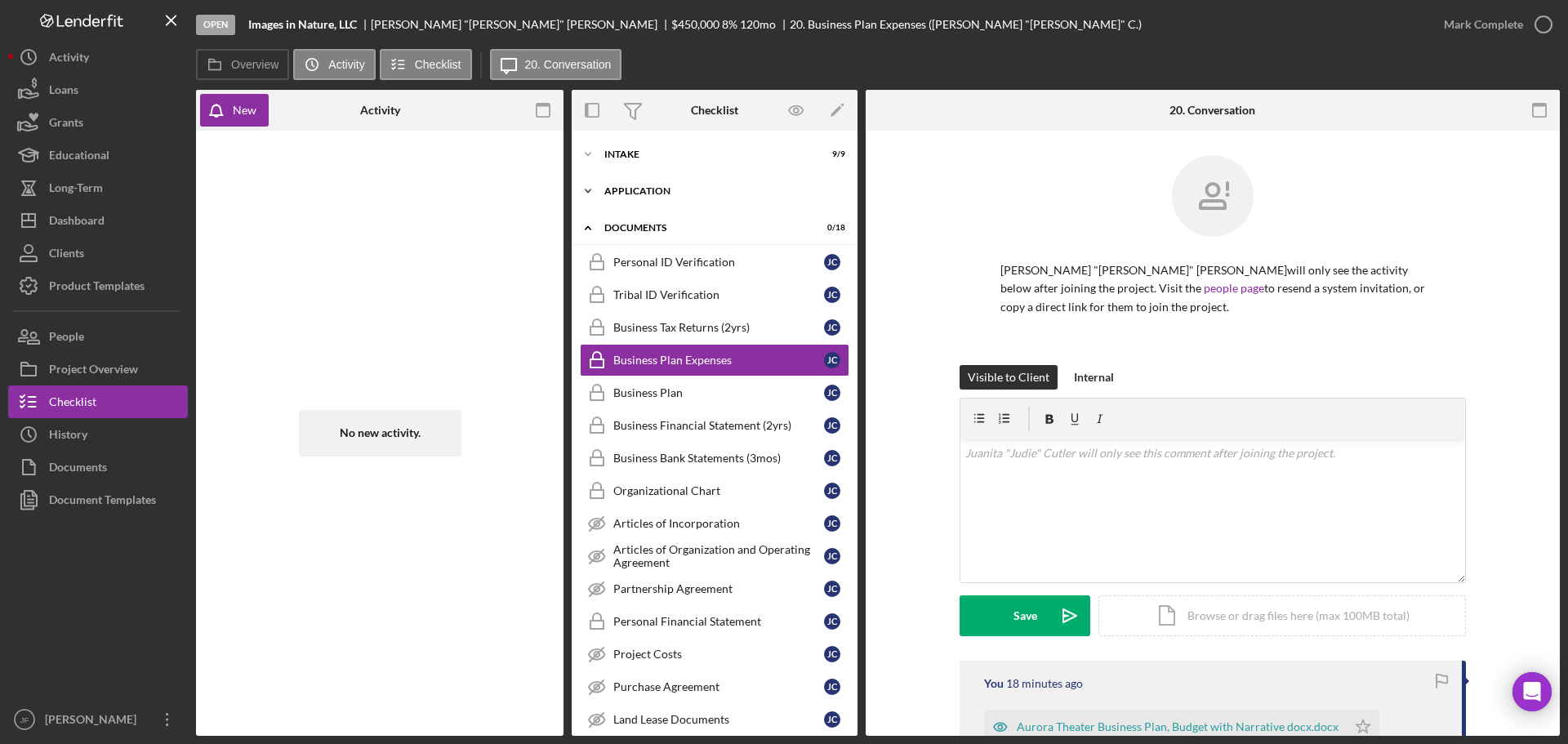
click at [641, 191] on div "Application" at bounding box center [720, 192] width 233 height 10
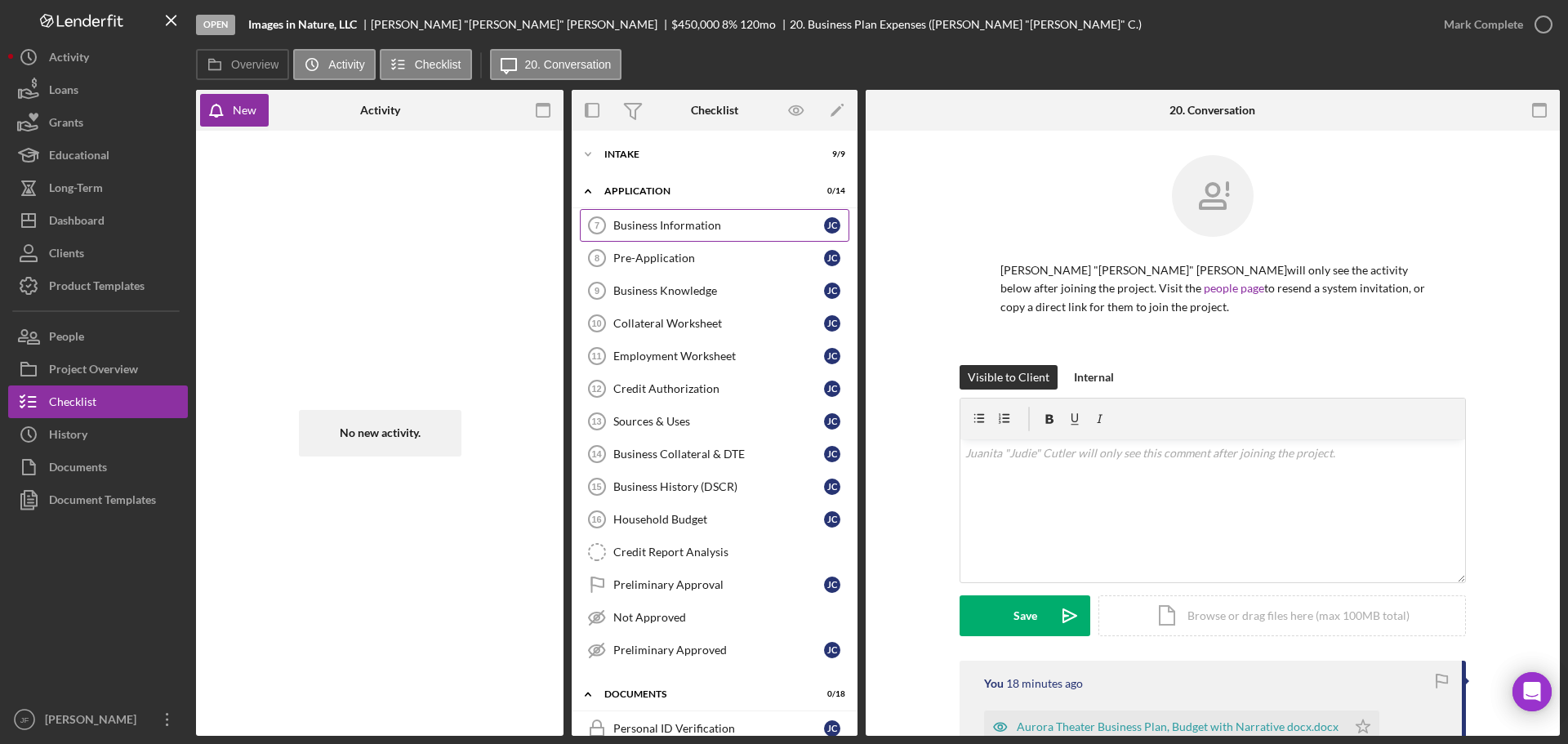
click at [650, 223] on div "Business Information" at bounding box center [719, 225] width 211 height 13
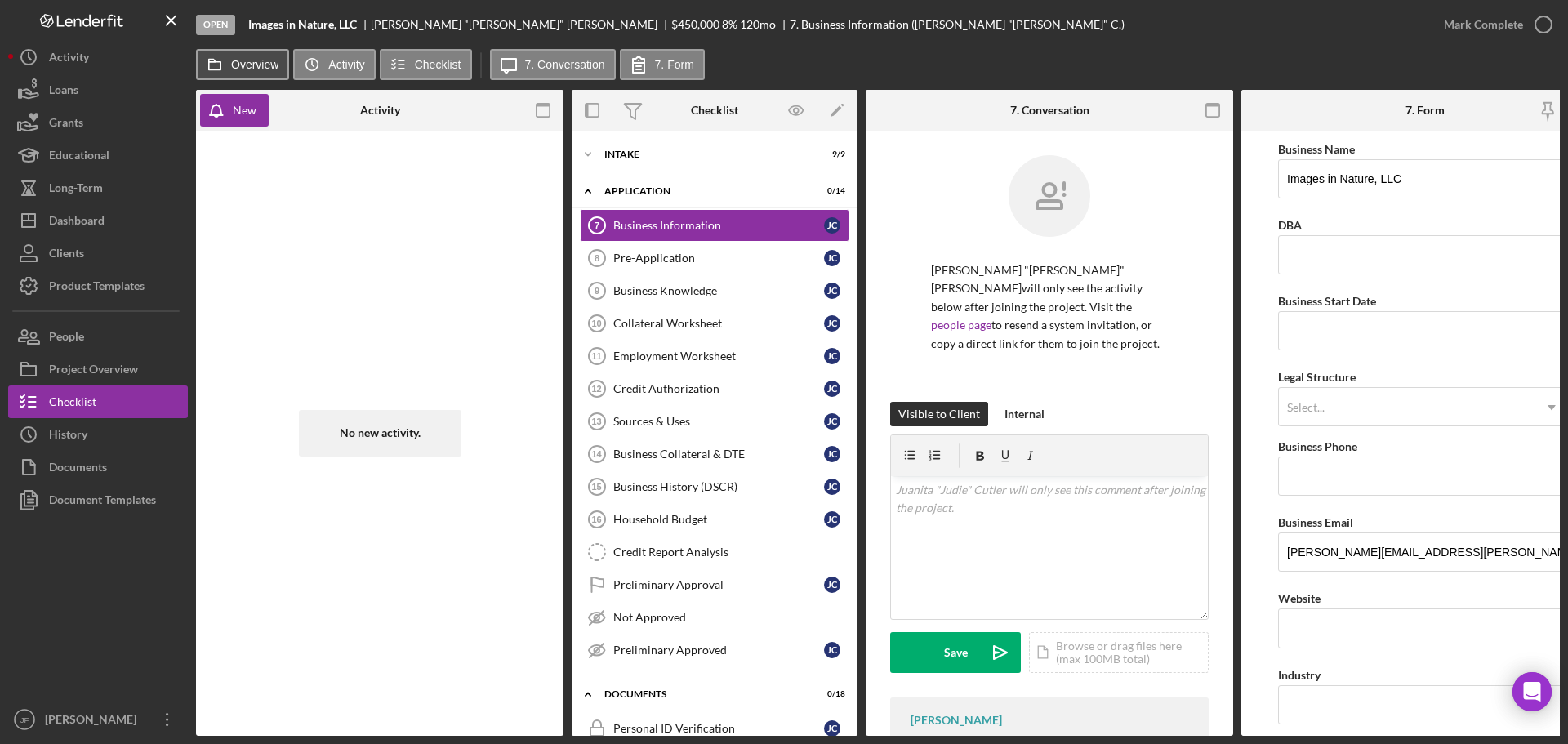
click at [248, 67] on label "Overview" at bounding box center [255, 64] width 47 height 13
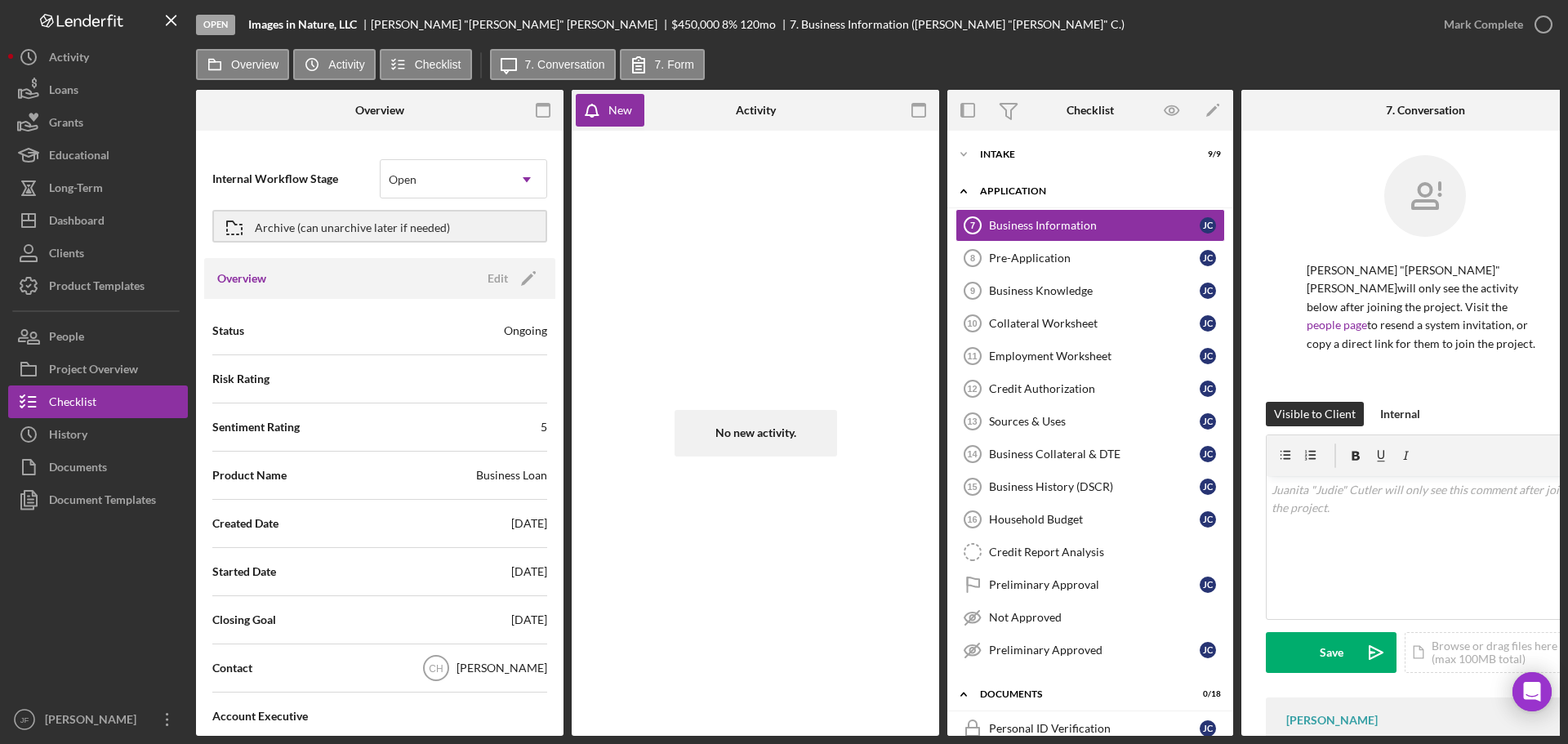
click at [1031, 192] on div "Application" at bounding box center [1097, 192] width 233 height 10
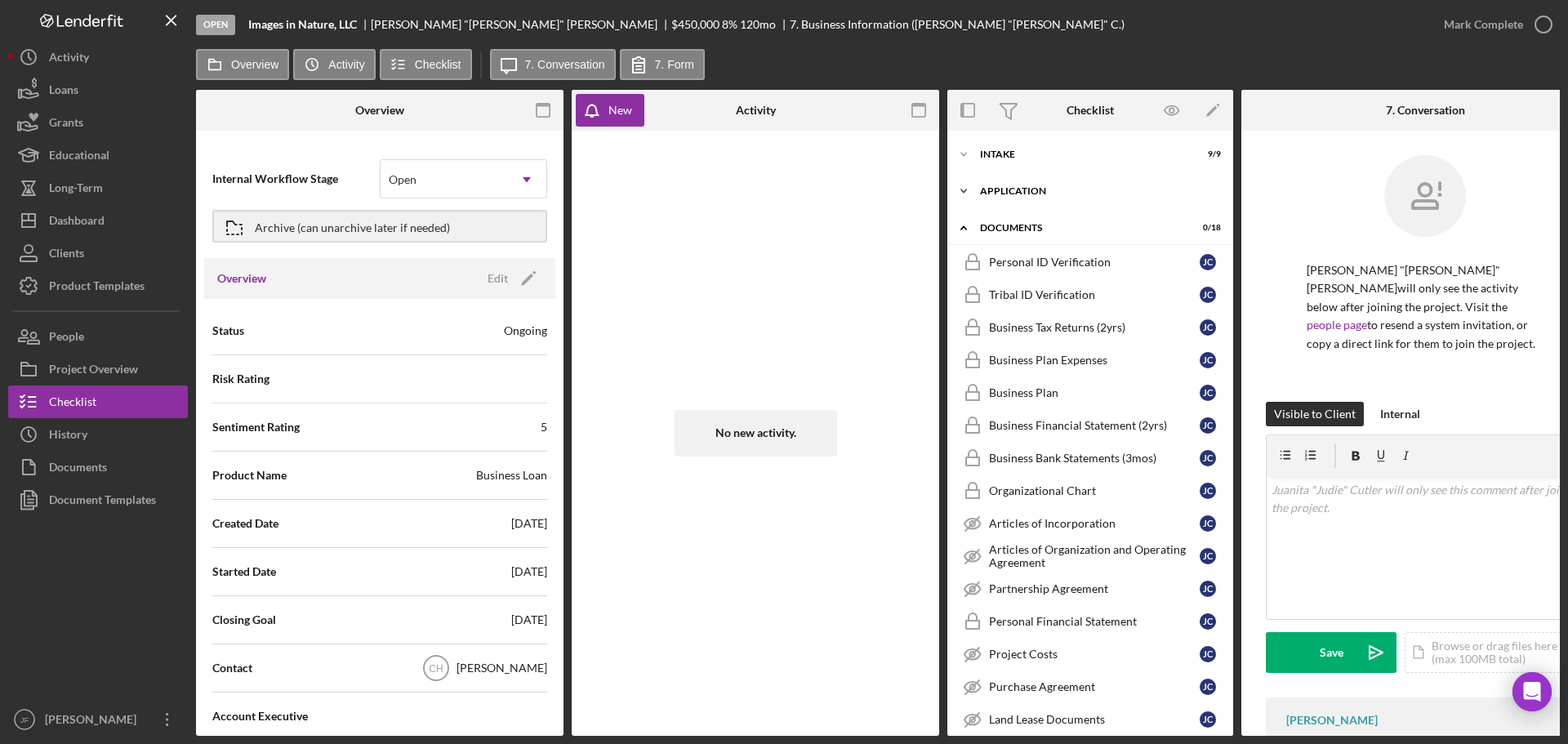
click at [1024, 187] on div "Application" at bounding box center [1097, 192] width 233 height 10
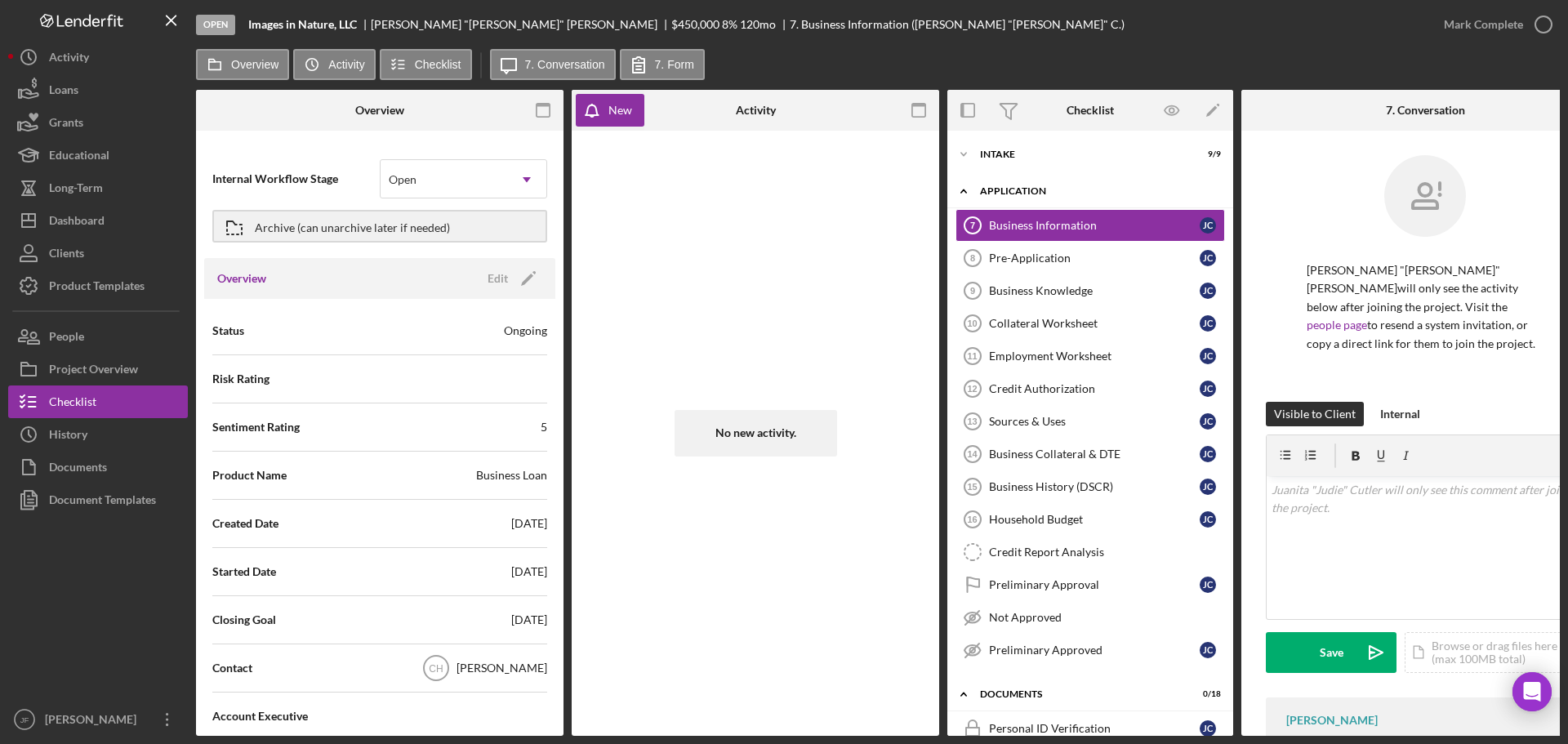
click at [1024, 187] on div "Application" at bounding box center [1097, 192] width 233 height 10
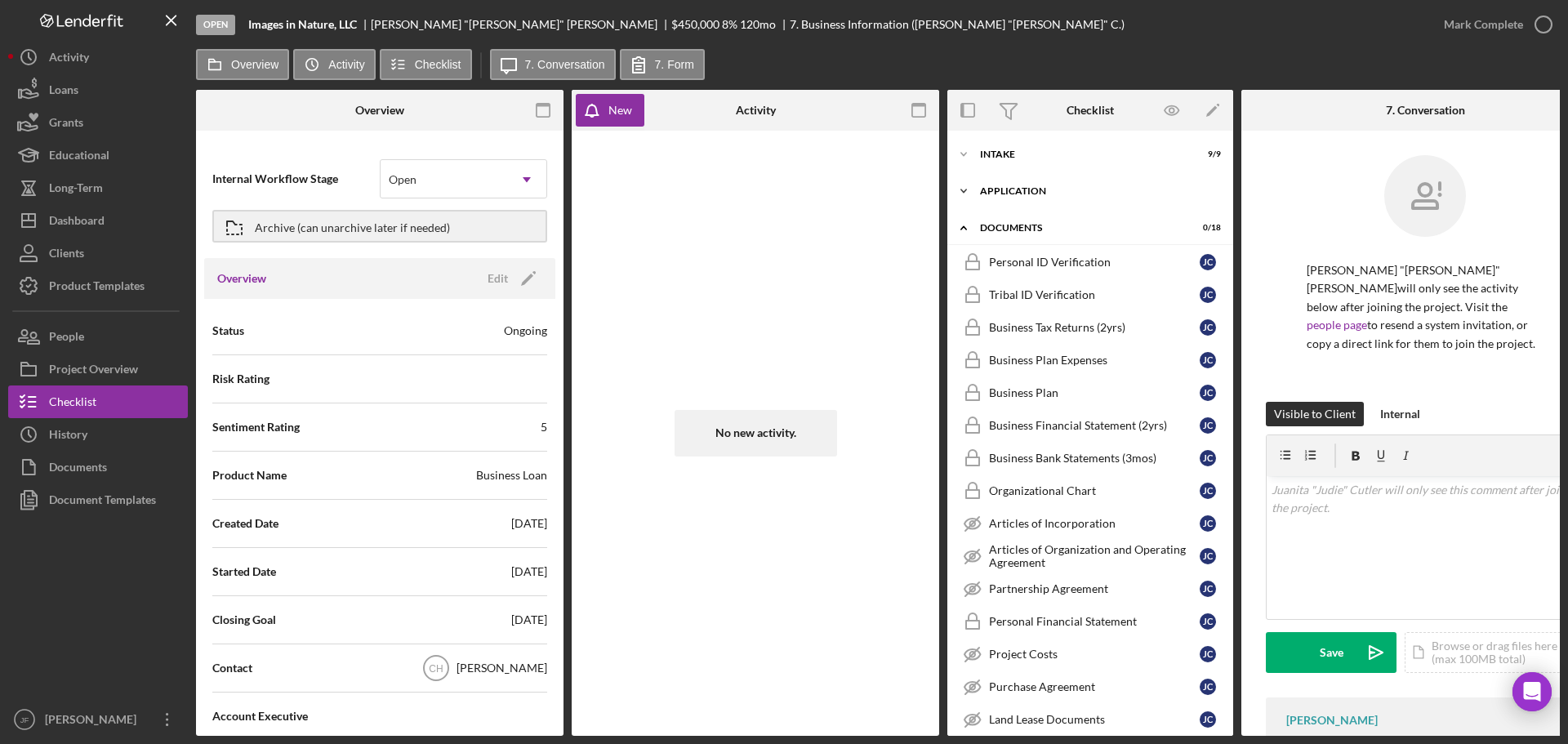
click at [987, 192] on div "Application" at bounding box center [1097, 192] width 233 height 10
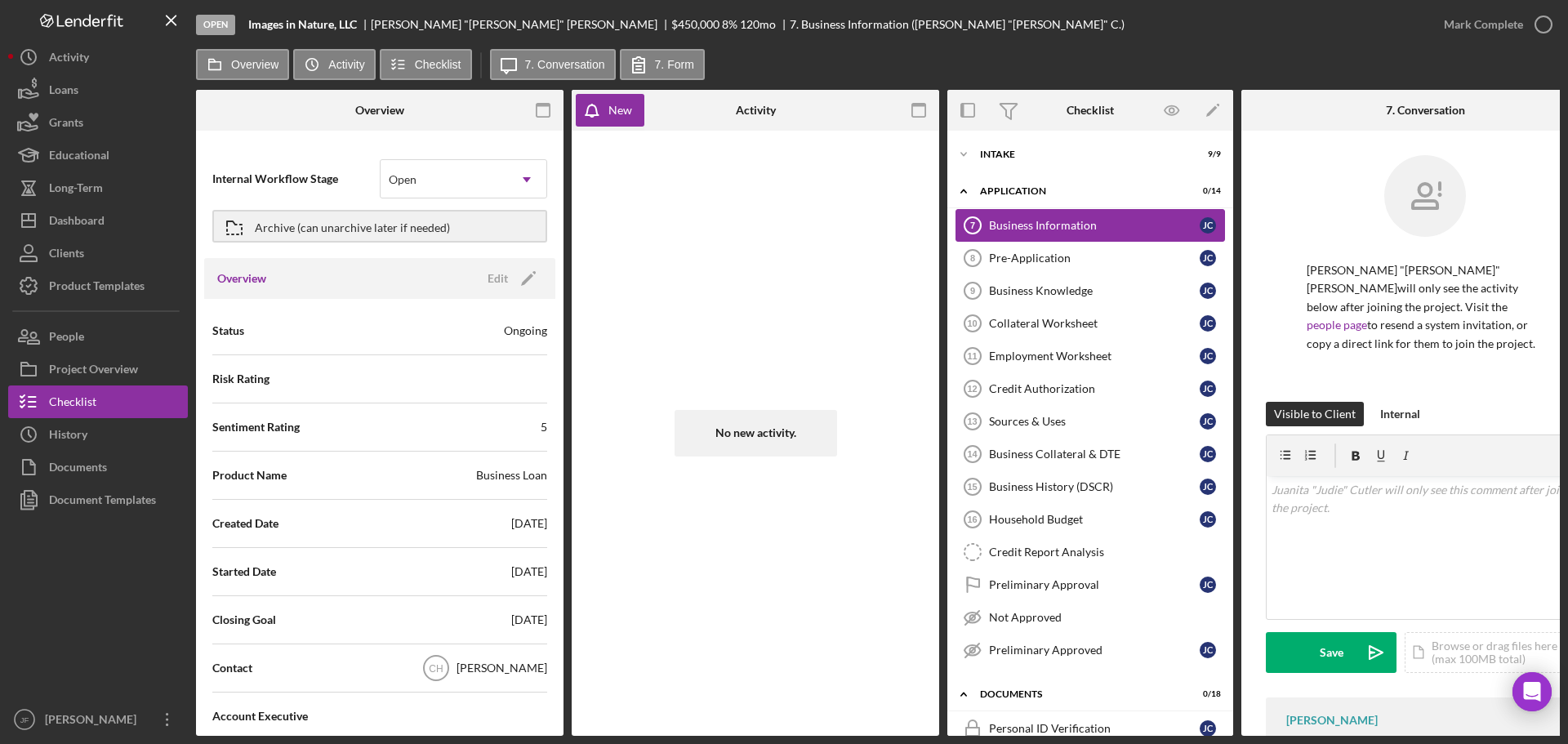
click at [1073, 225] on div "Business Information" at bounding box center [1094, 225] width 211 height 13
click at [1060, 258] on div "Pre-Application" at bounding box center [1094, 258] width 211 height 13
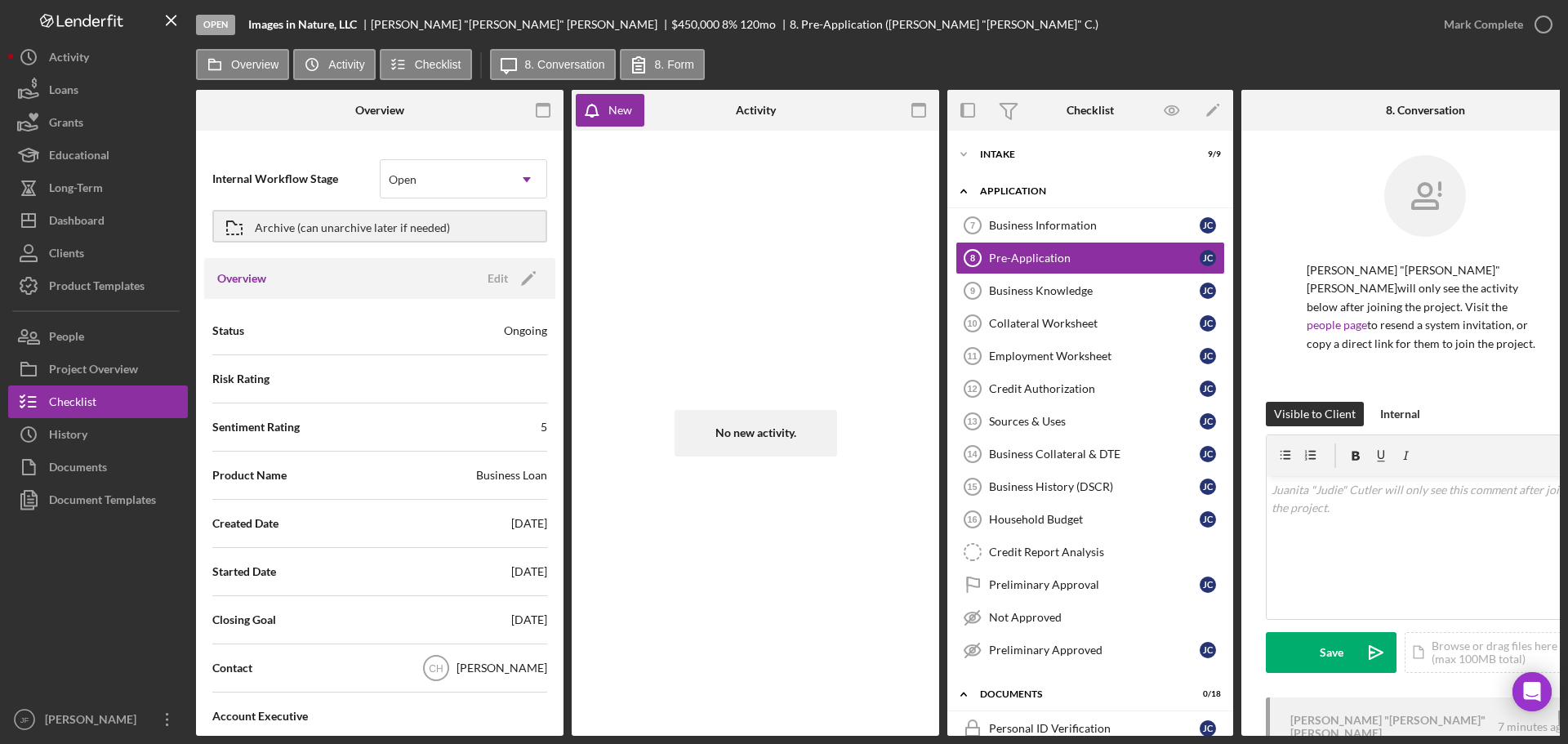
click at [1018, 187] on div "Application" at bounding box center [1097, 192] width 233 height 10
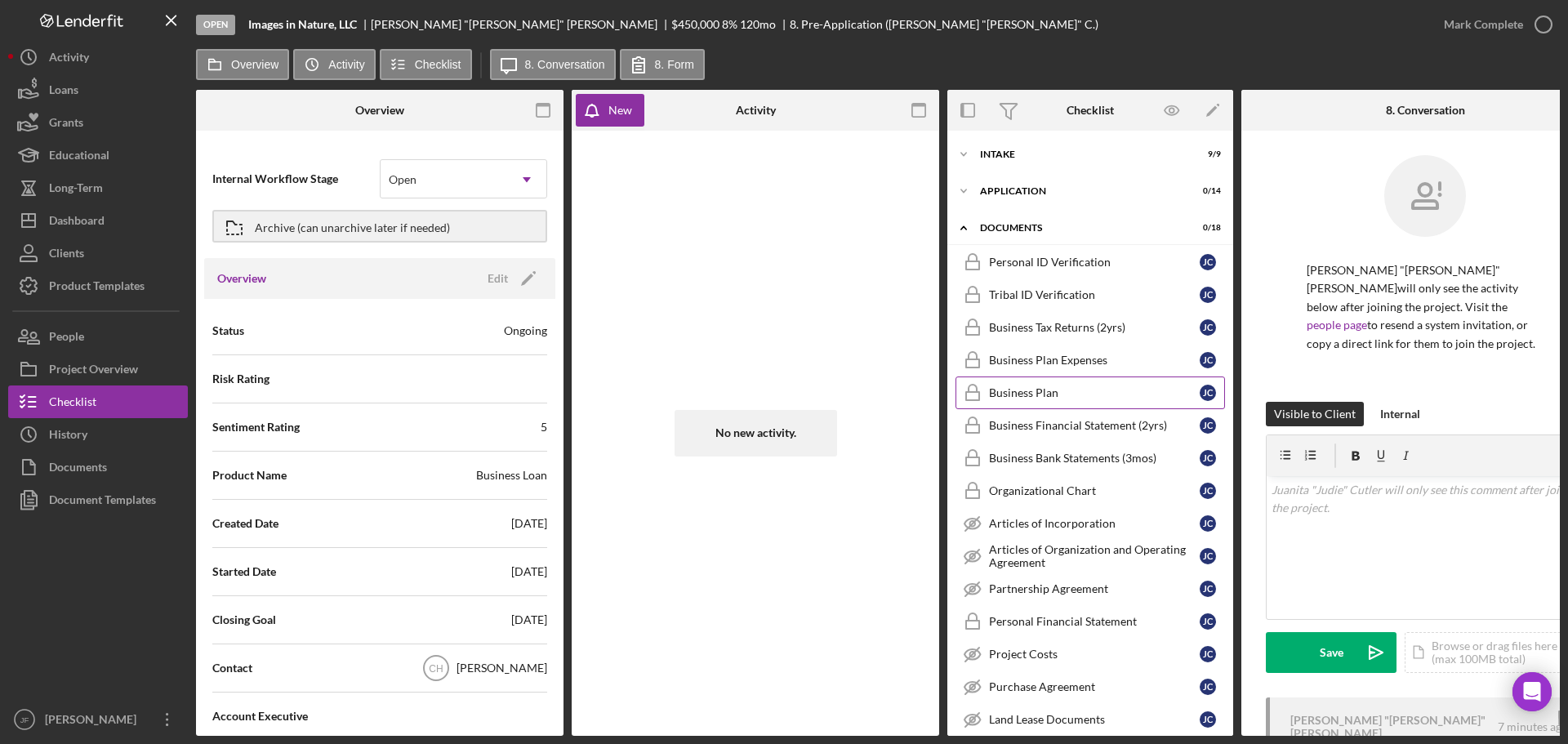
click at [1063, 401] on link "Business Plan Business Plan J C" at bounding box center [1091, 392] width 270 height 33
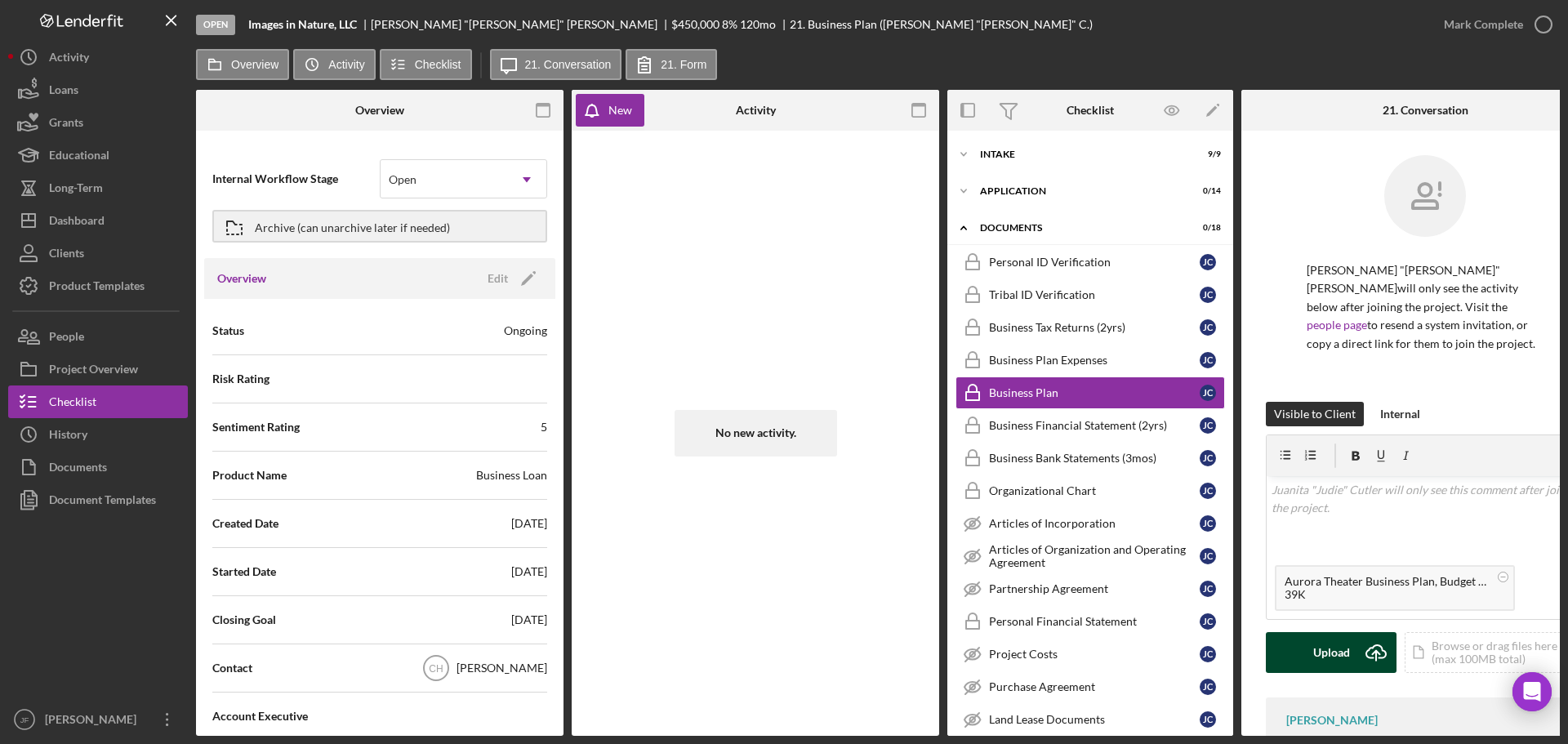
click at [1338, 634] on div "Upload" at bounding box center [1332, 652] width 36 height 41
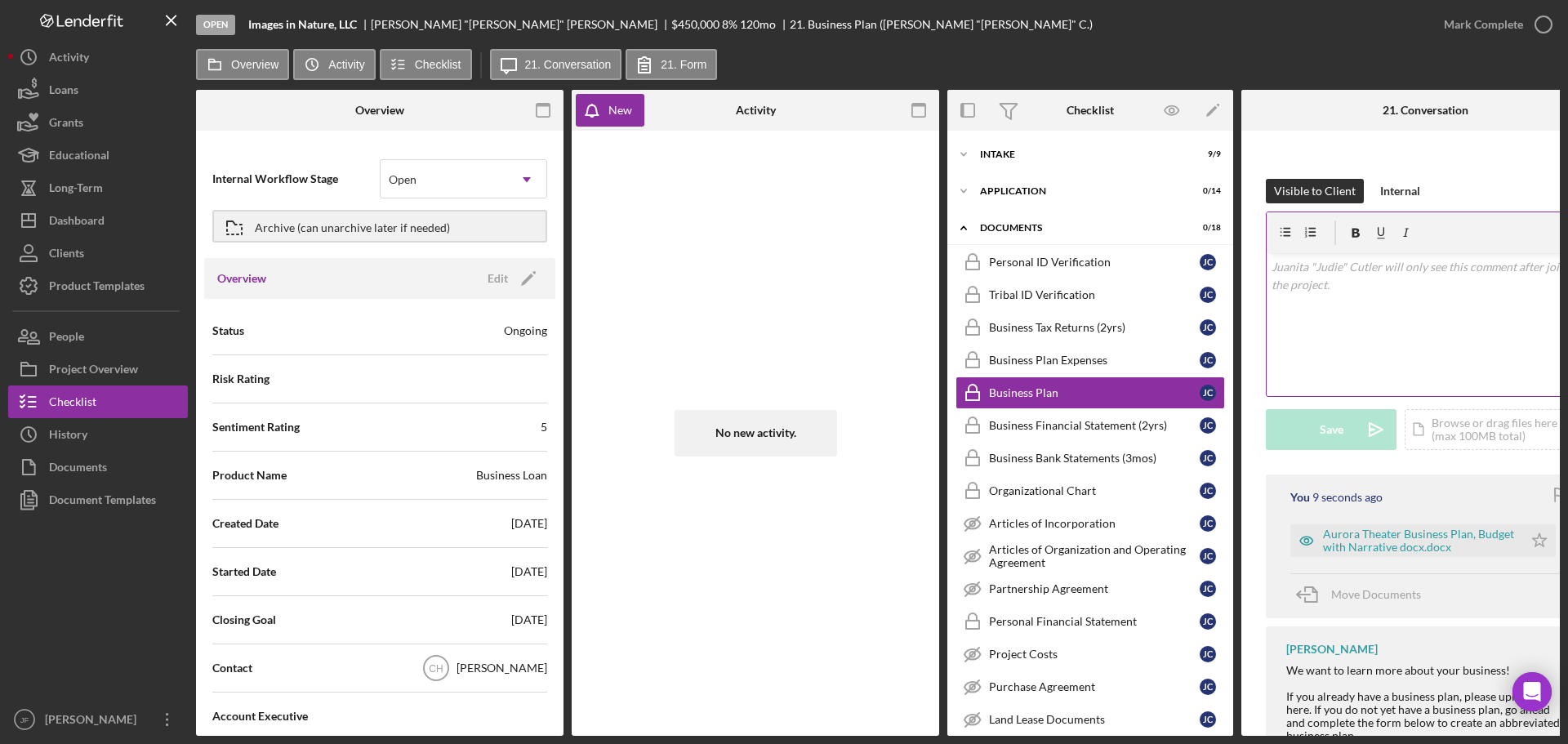
scroll to position [245, 0]
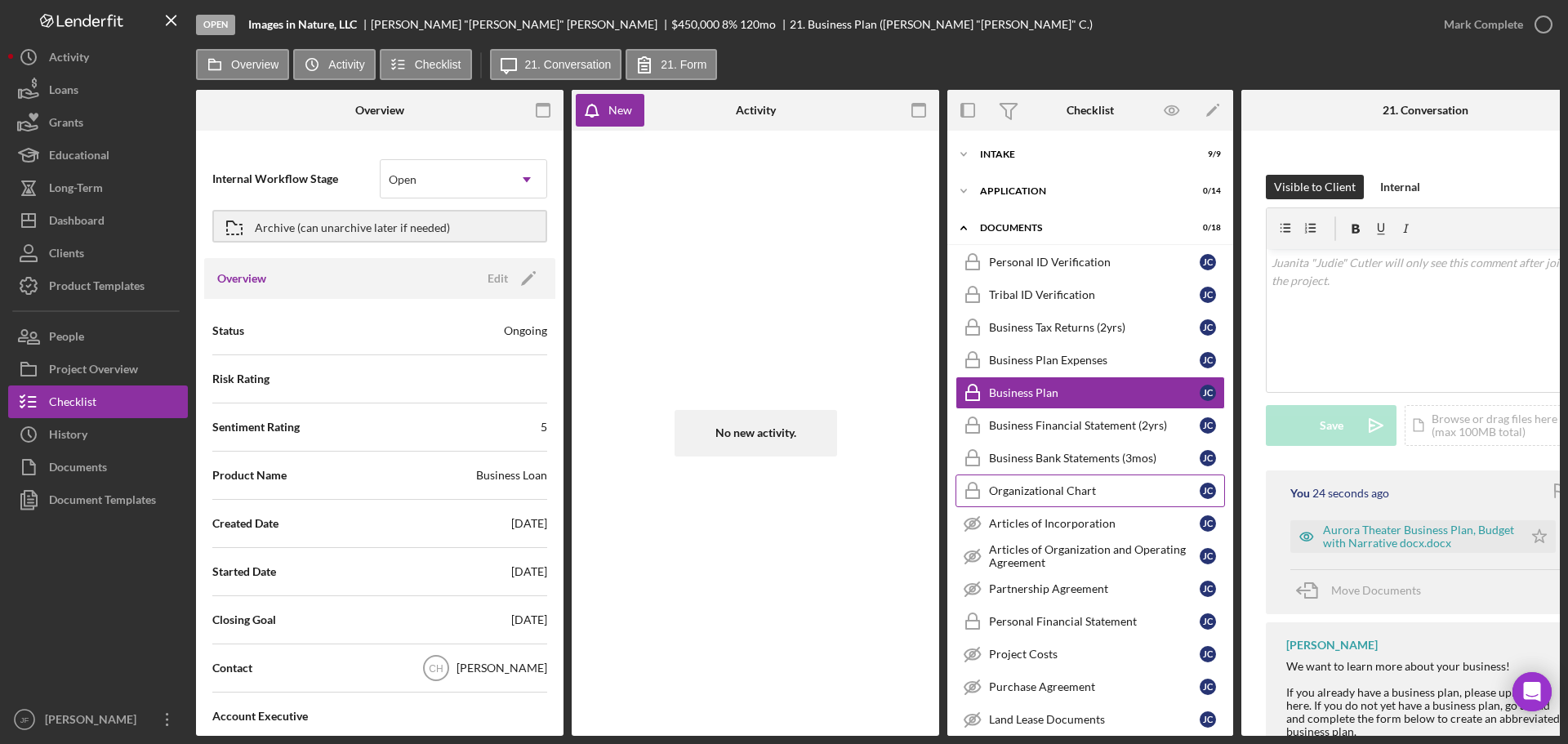
click at [1055, 481] on link "Organizational Chart Organizational Chart J C" at bounding box center [1091, 491] width 270 height 33
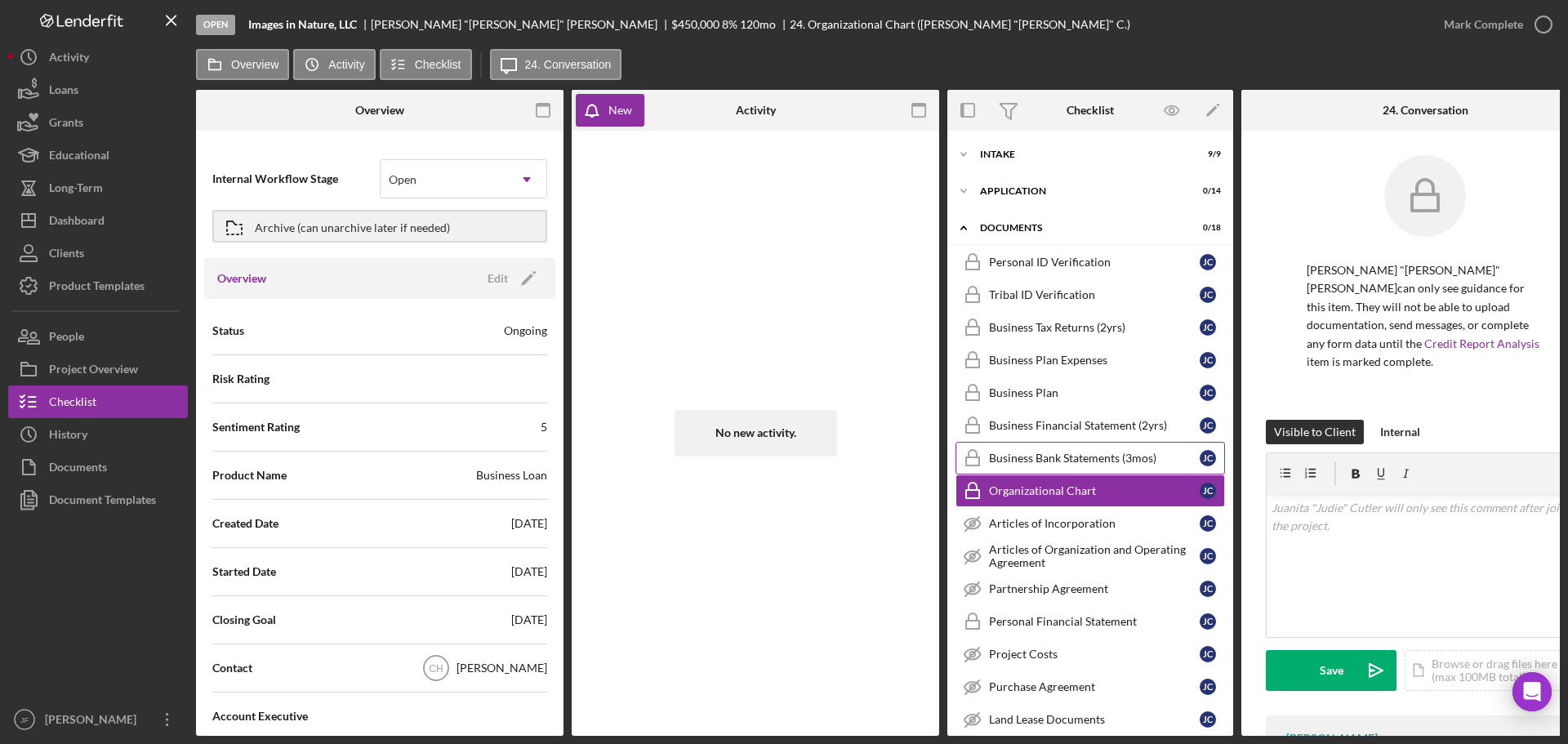
click at [1026, 465] on link "Business Bank Statements (3mos) Business Bank Statements (3mos) J C" at bounding box center [1091, 458] width 270 height 33
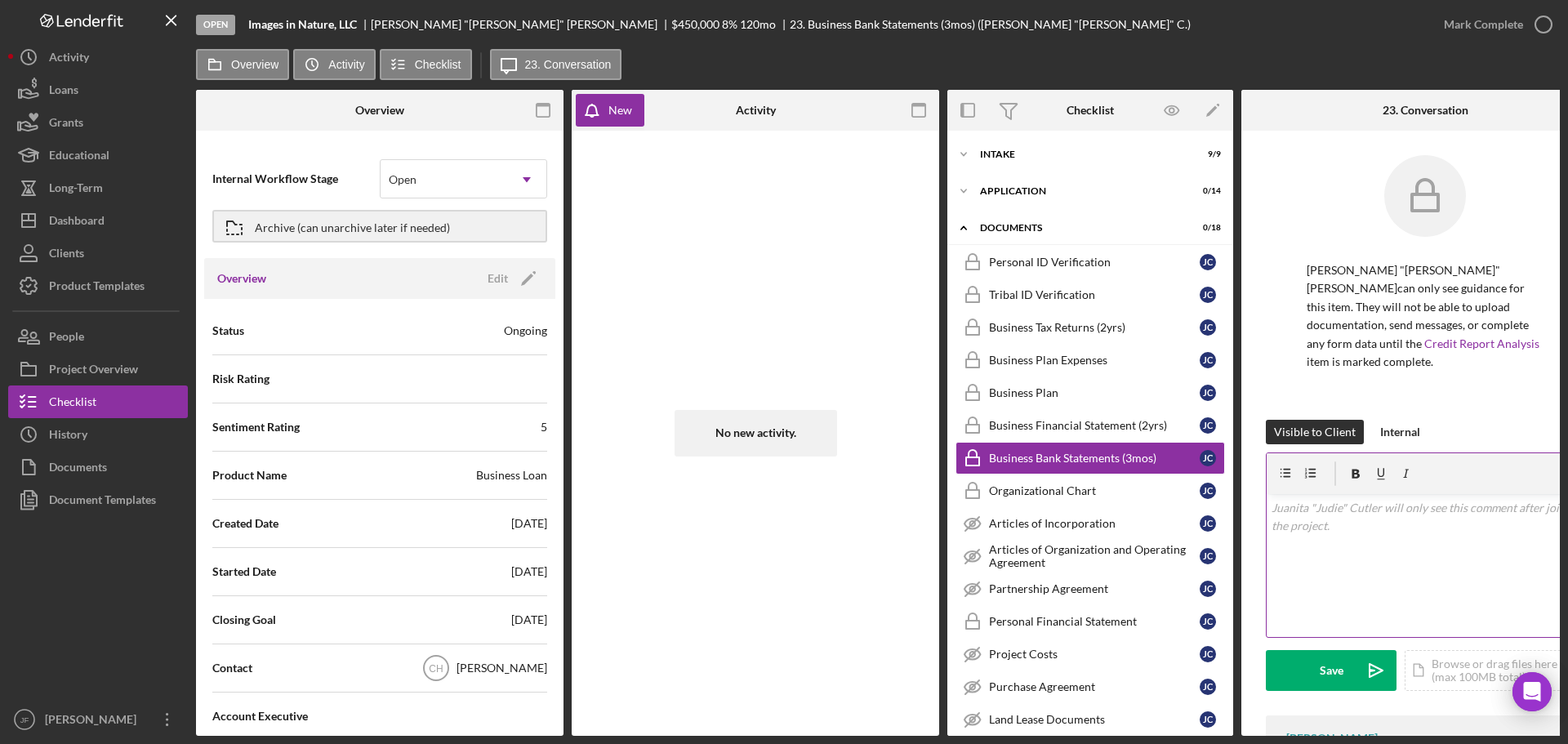
click at [1327, 508] on div "v Color teal Color pink Remove color Add row above Add row below Add column bef…" at bounding box center [1426, 565] width 317 height 143
click at [1322, 677] on div "Visible to Client Internal v Color teal Color pink Remove color Add row above A…" at bounding box center [1426, 567] width 319 height 296
click at [1319, 654] on button "Save Icon/icon-invite-send" at bounding box center [1332, 670] width 131 height 41
